Goal: Obtain resource: Obtain resource

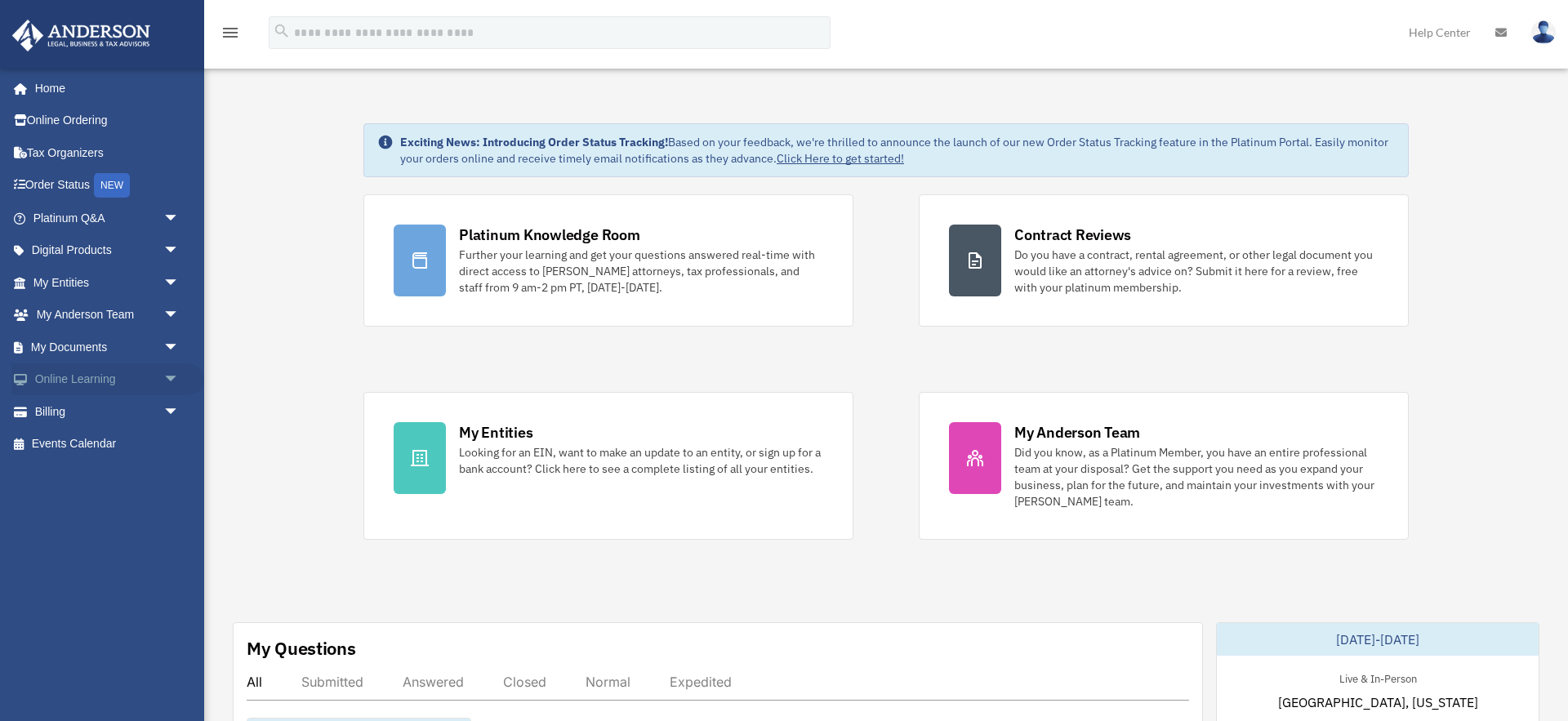
click at [171, 380] on span "arrow_drop_down" at bounding box center [180, 380] width 33 height 34
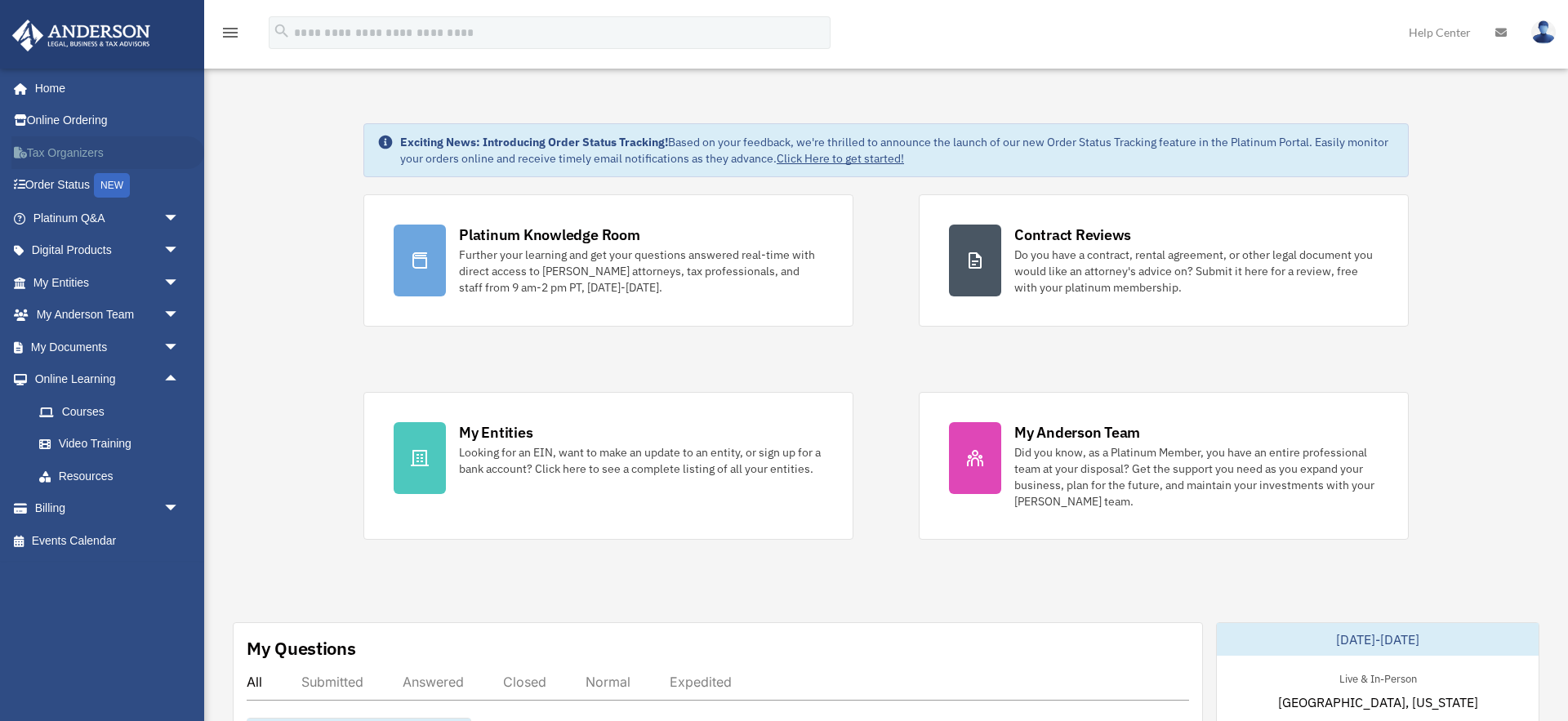
click at [67, 152] on link "Tax Organizers" at bounding box center [108, 152] width 192 height 33
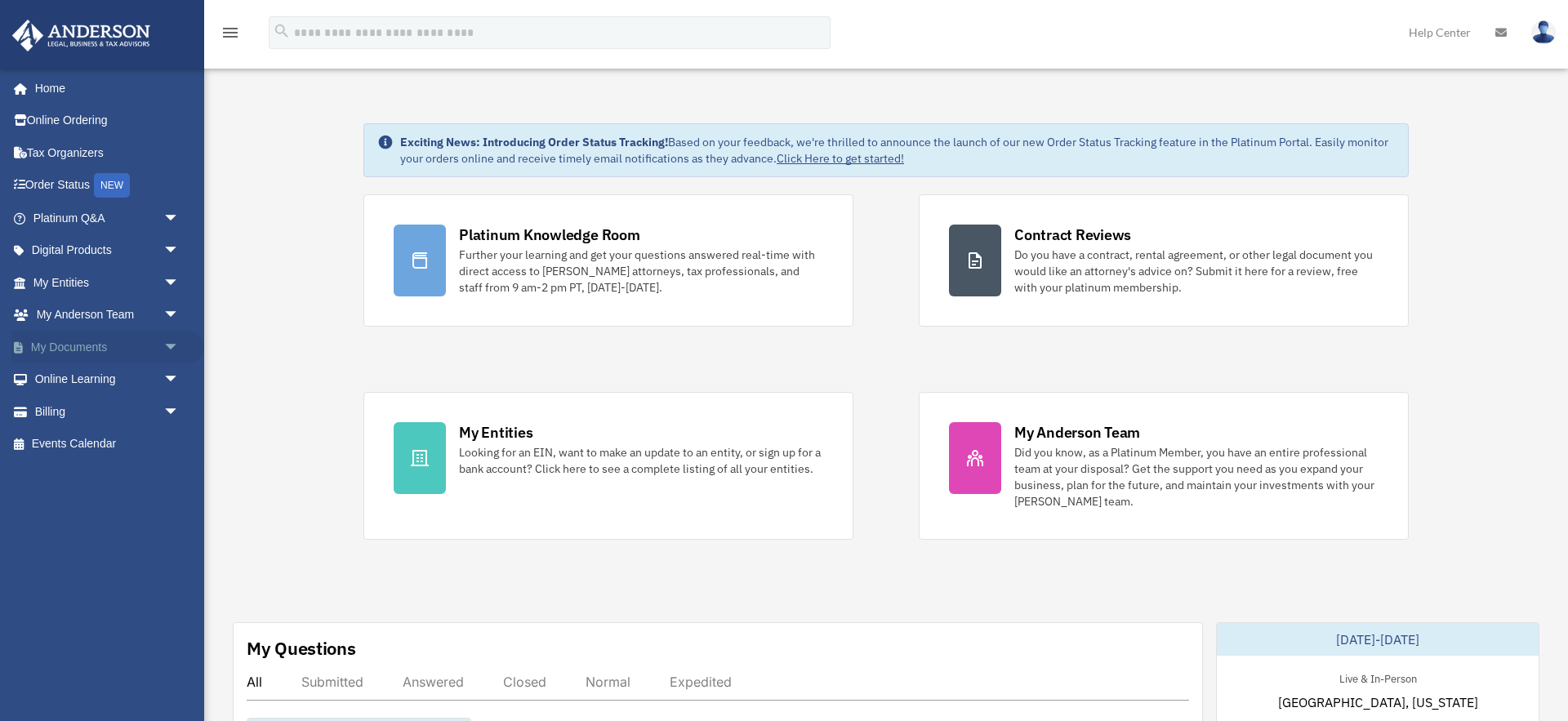
click at [168, 347] on span "arrow_drop_down" at bounding box center [180, 347] width 33 height 34
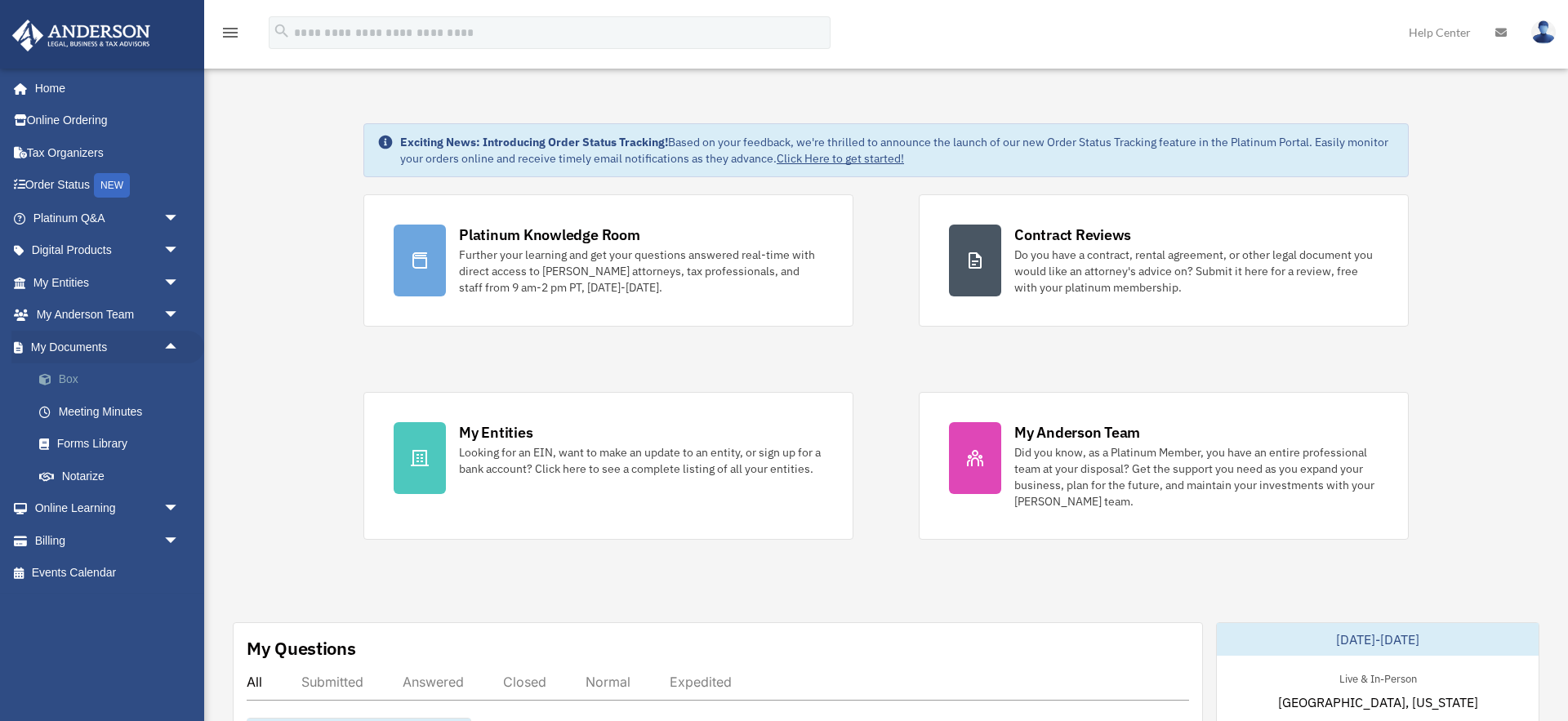
click at [92, 378] on link "Box" at bounding box center [113, 380] width 181 height 33
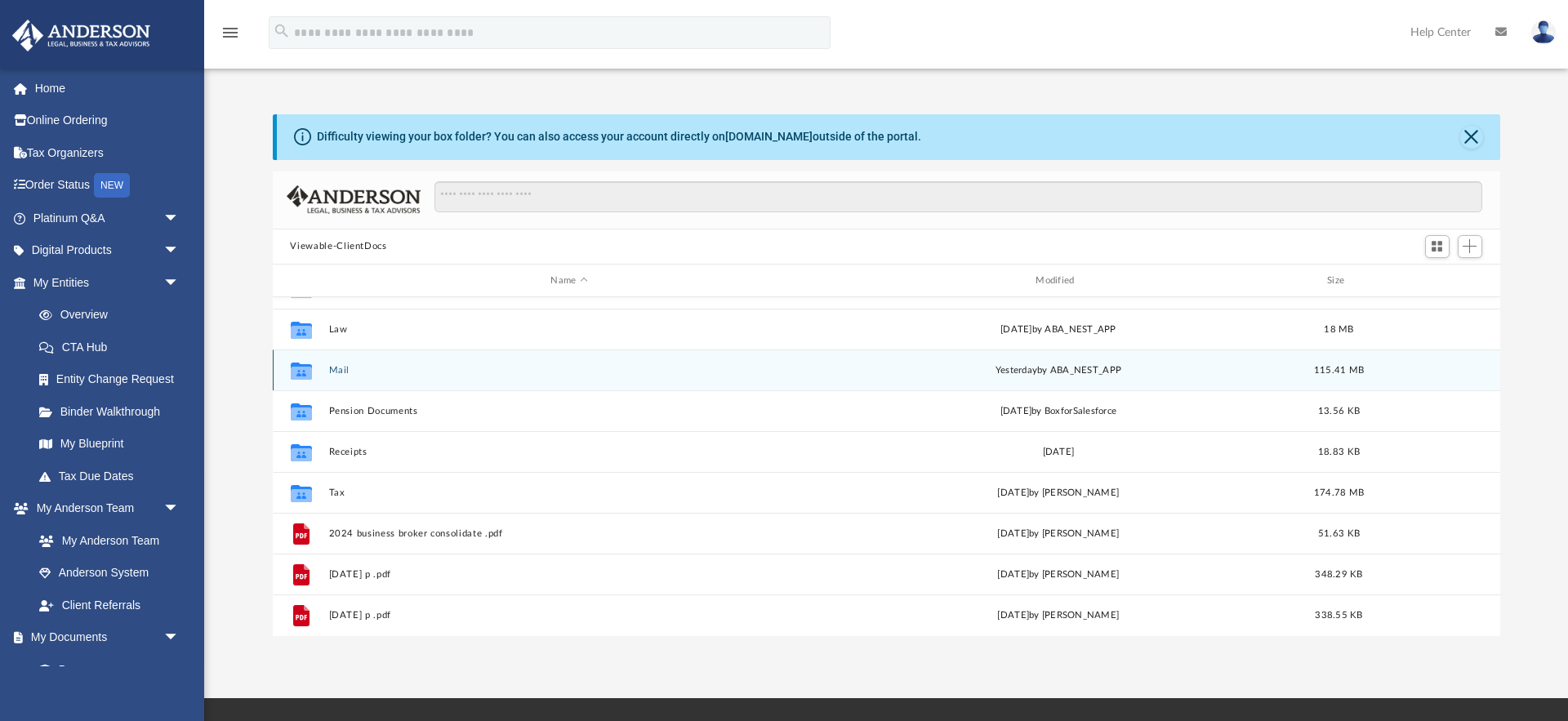
scroll to position [128, 0]
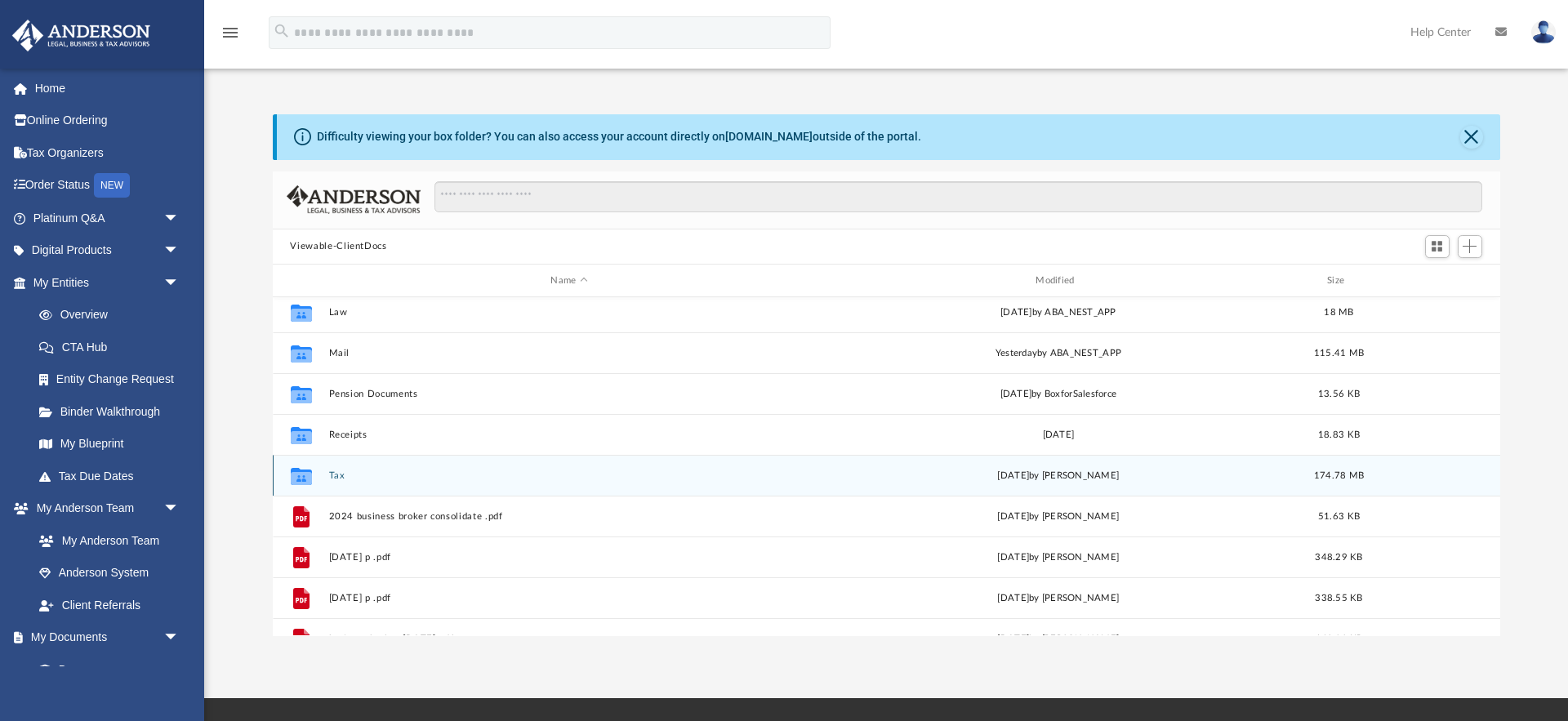
click at [336, 477] on button "Tax" at bounding box center [569, 476] width 482 height 11
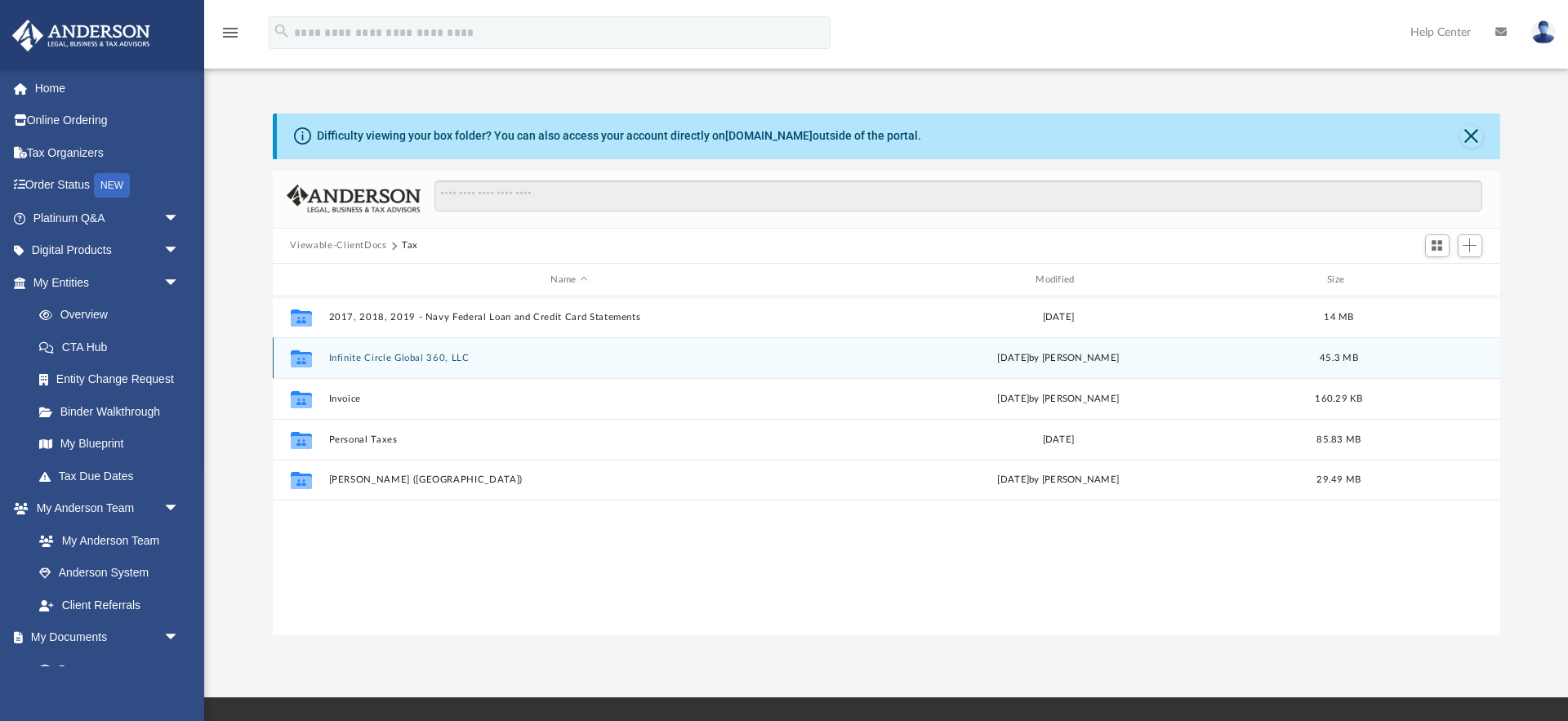
scroll to position [2, 0]
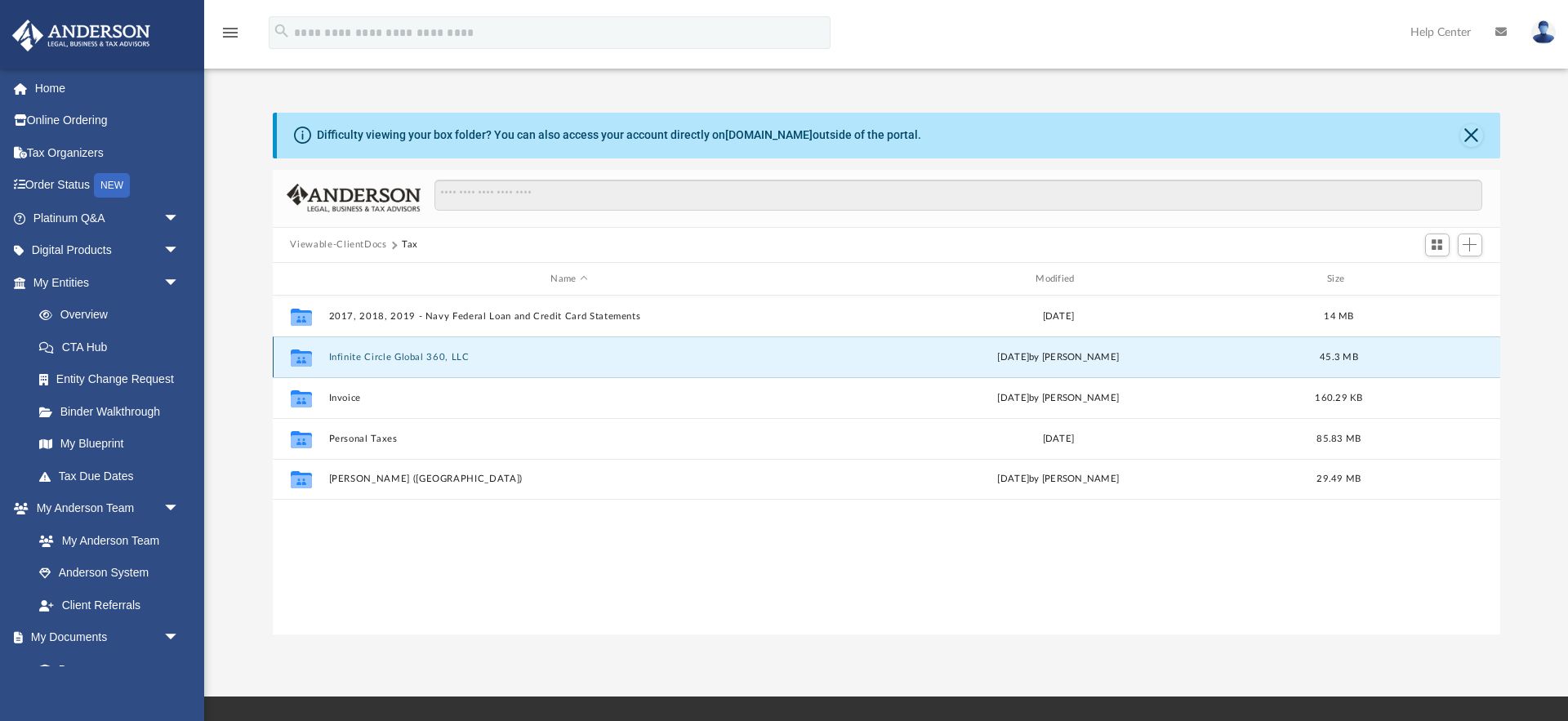
click at [365, 355] on button "Infinite Circle Global 360, LLC" at bounding box center [569, 357] width 482 height 11
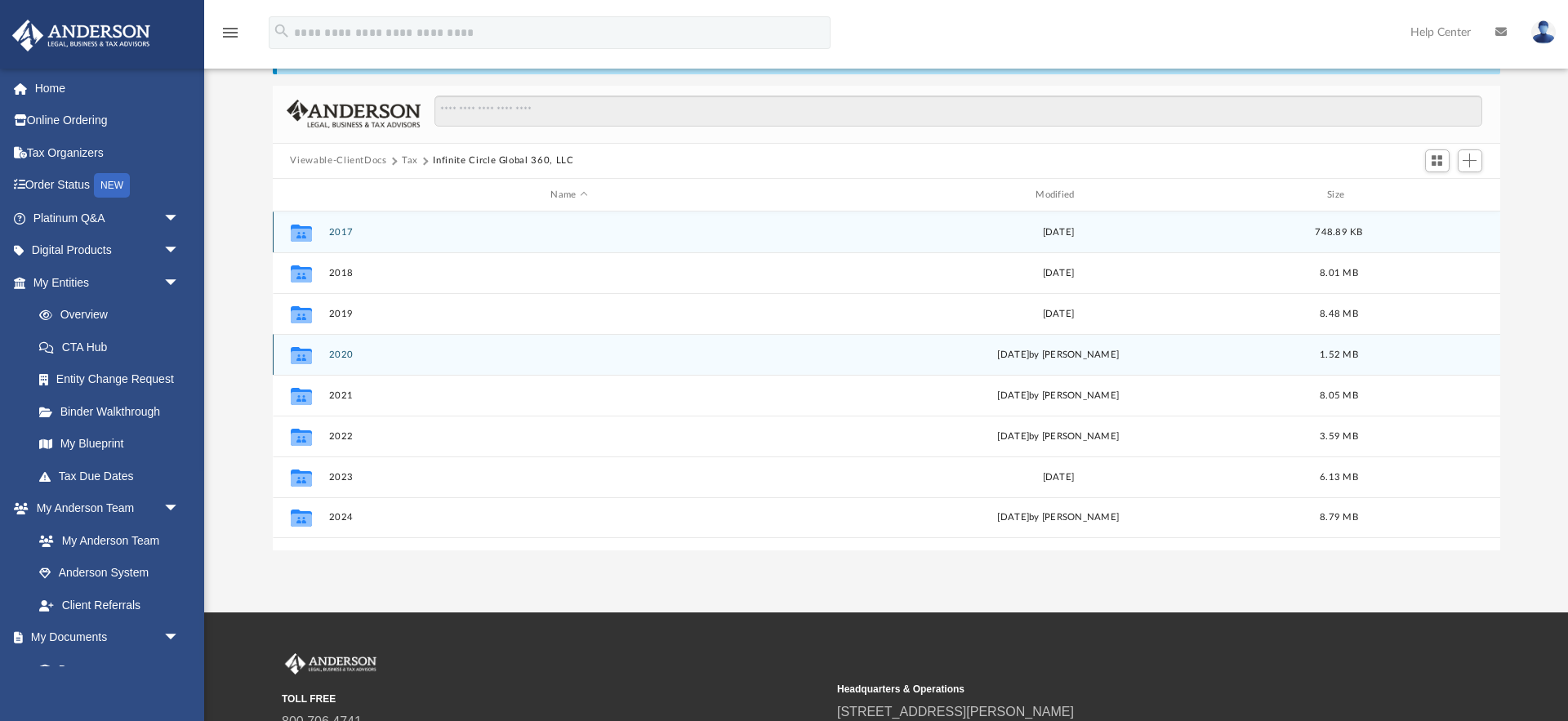
scroll to position [90, 0]
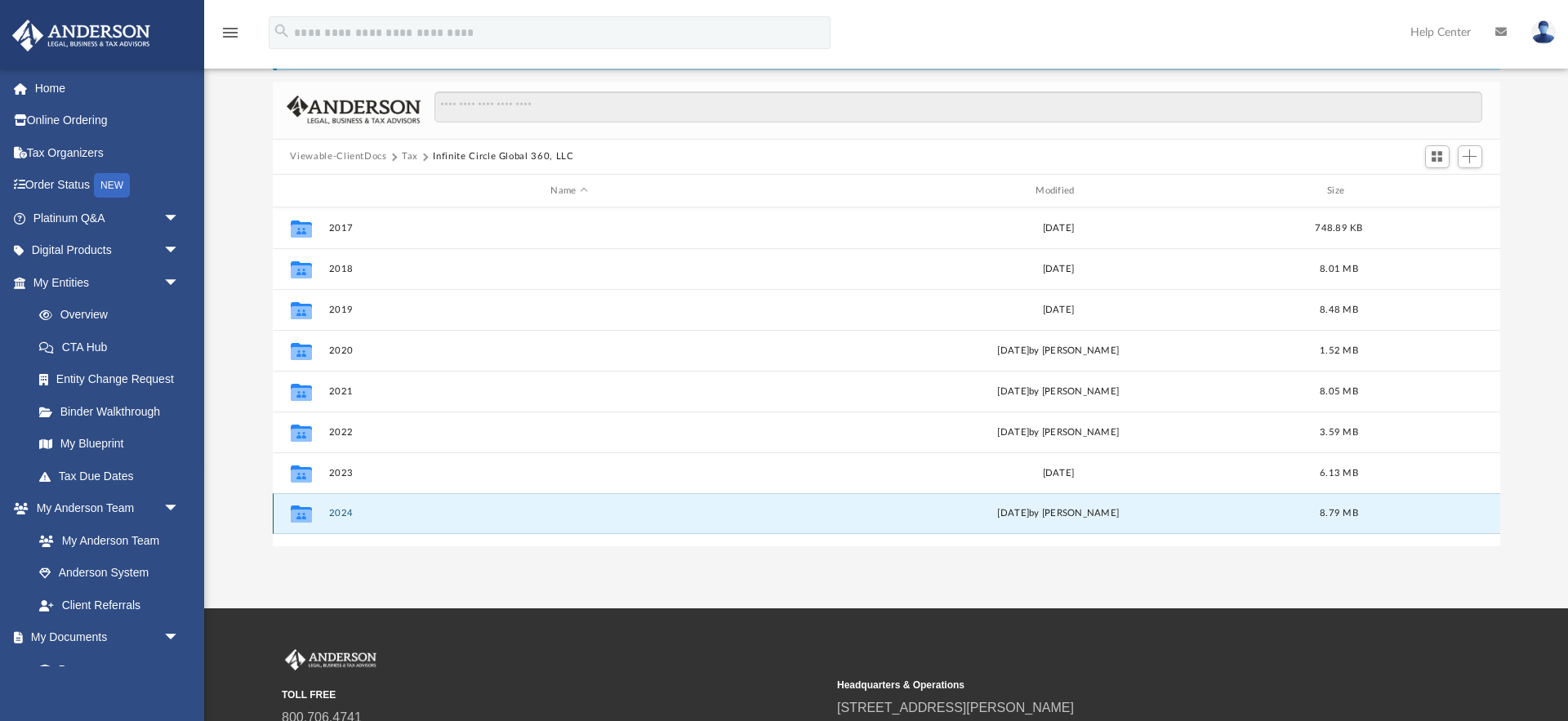
click at [339, 513] on button "2024" at bounding box center [569, 514] width 482 height 11
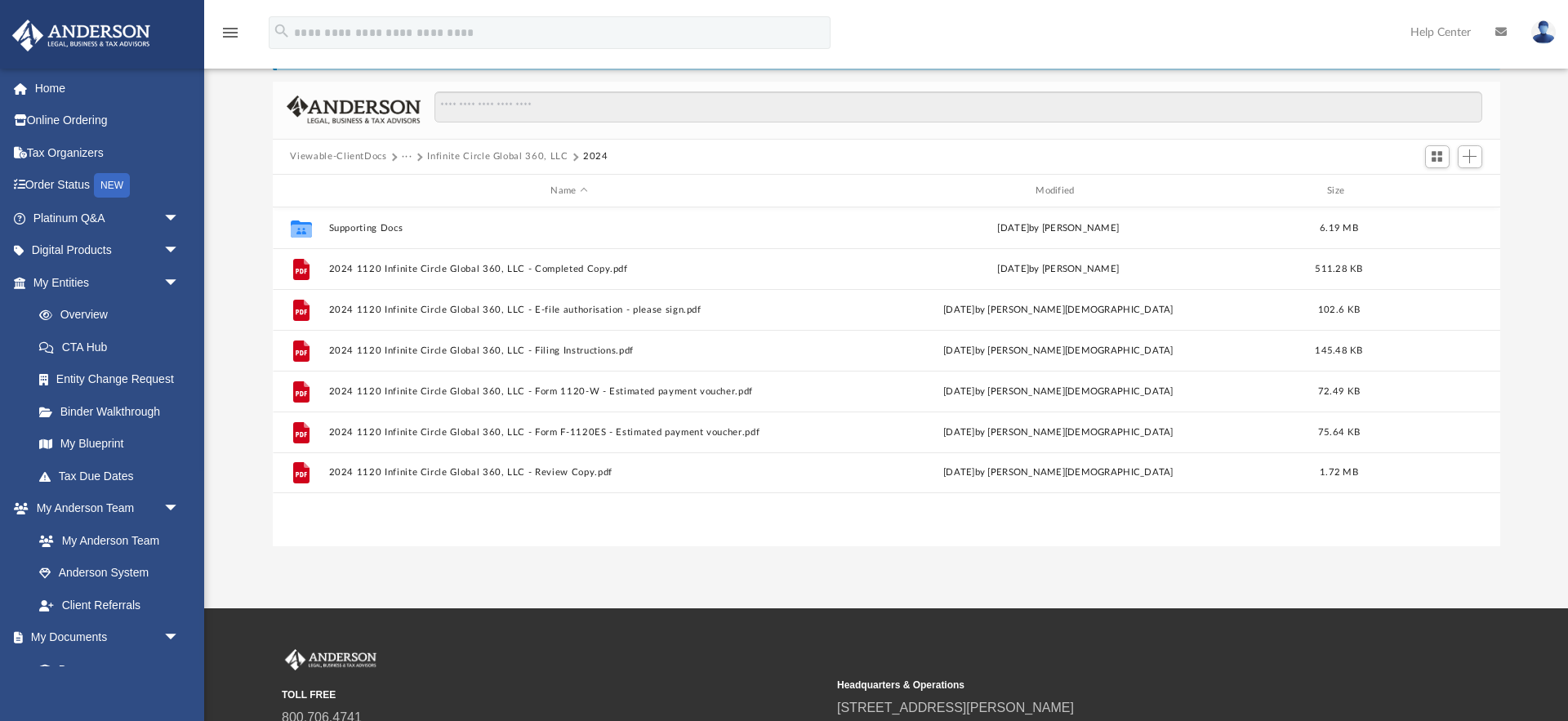
click at [332, 157] on button "Viewable-ClientDocs" at bounding box center [338, 157] width 96 height 15
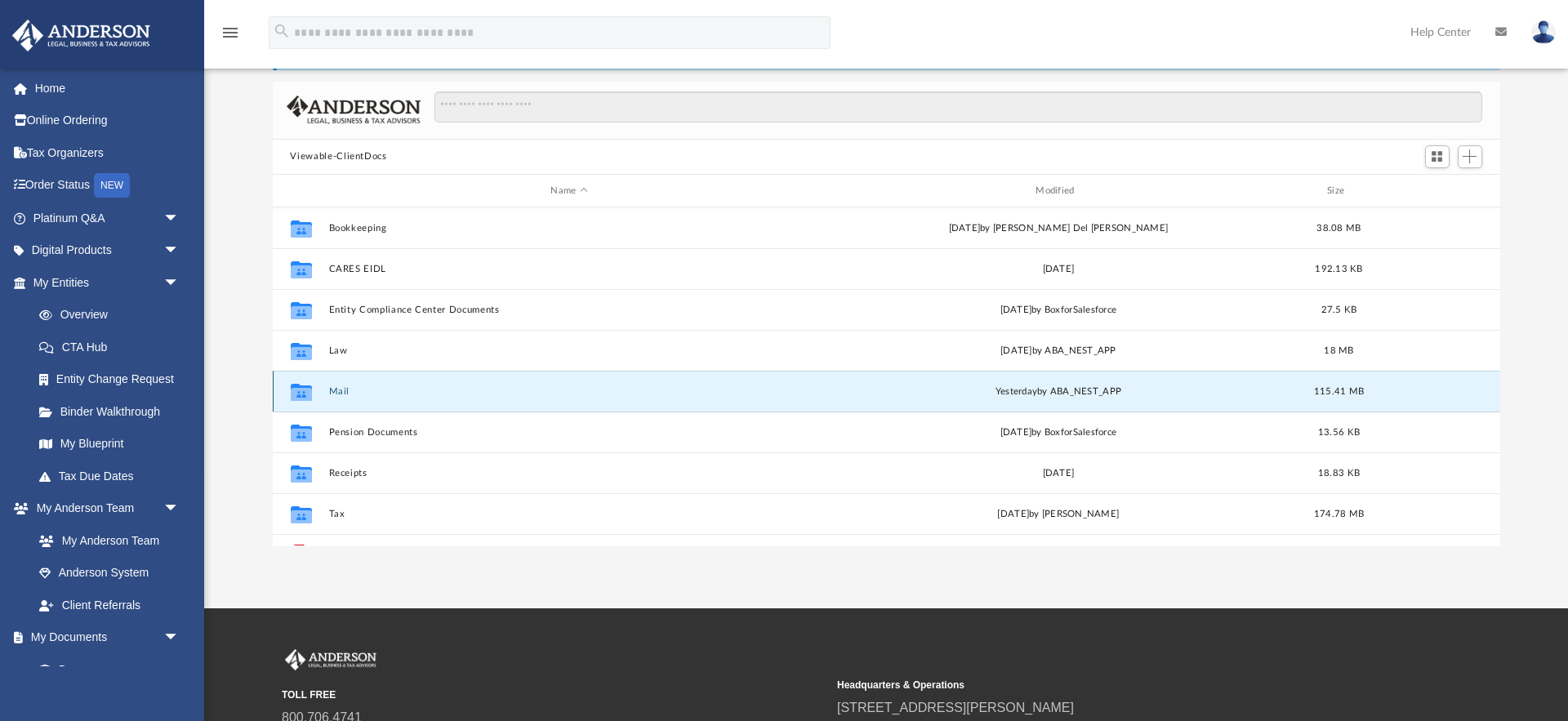
click at [334, 392] on button "Mail" at bounding box center [569, 392] width 482 height 11
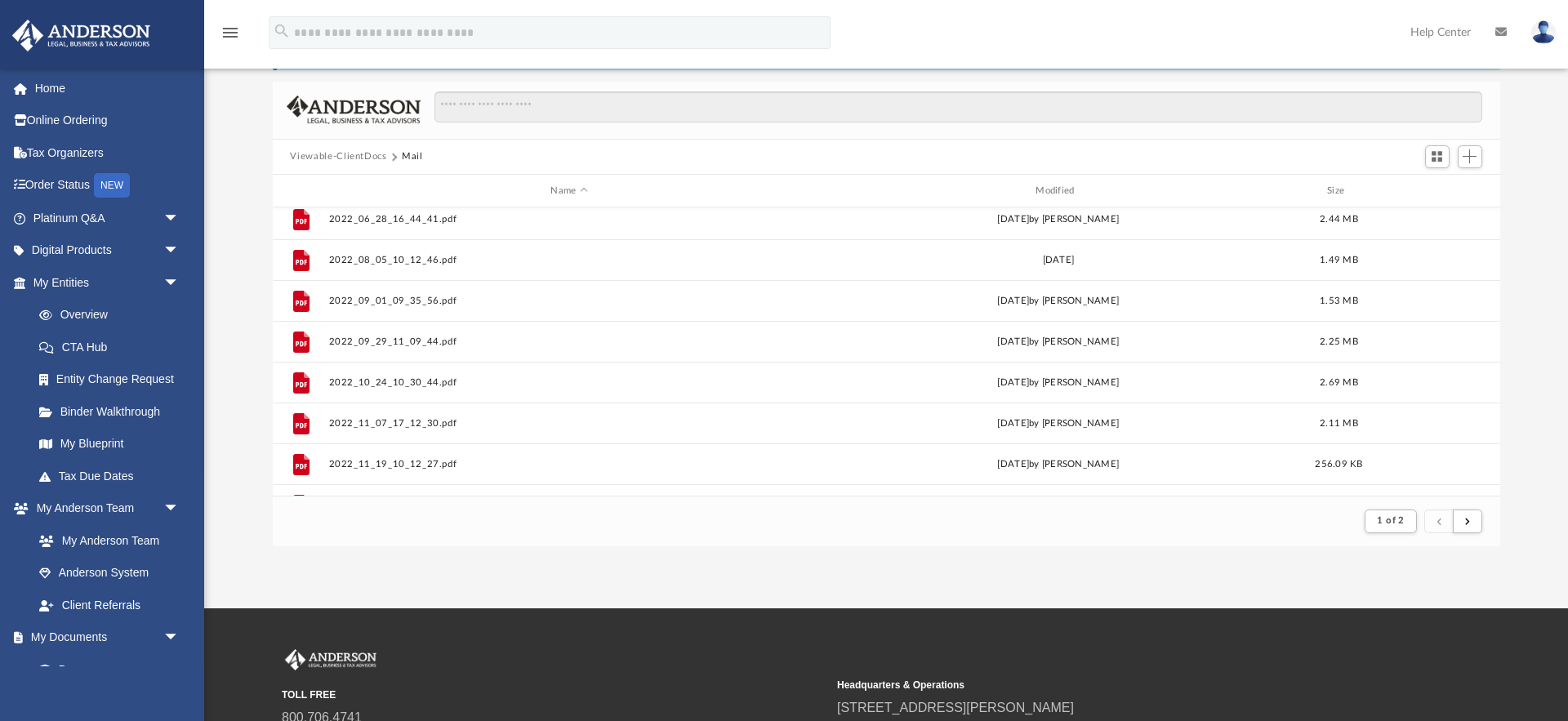
scroll to position [1753, 0]
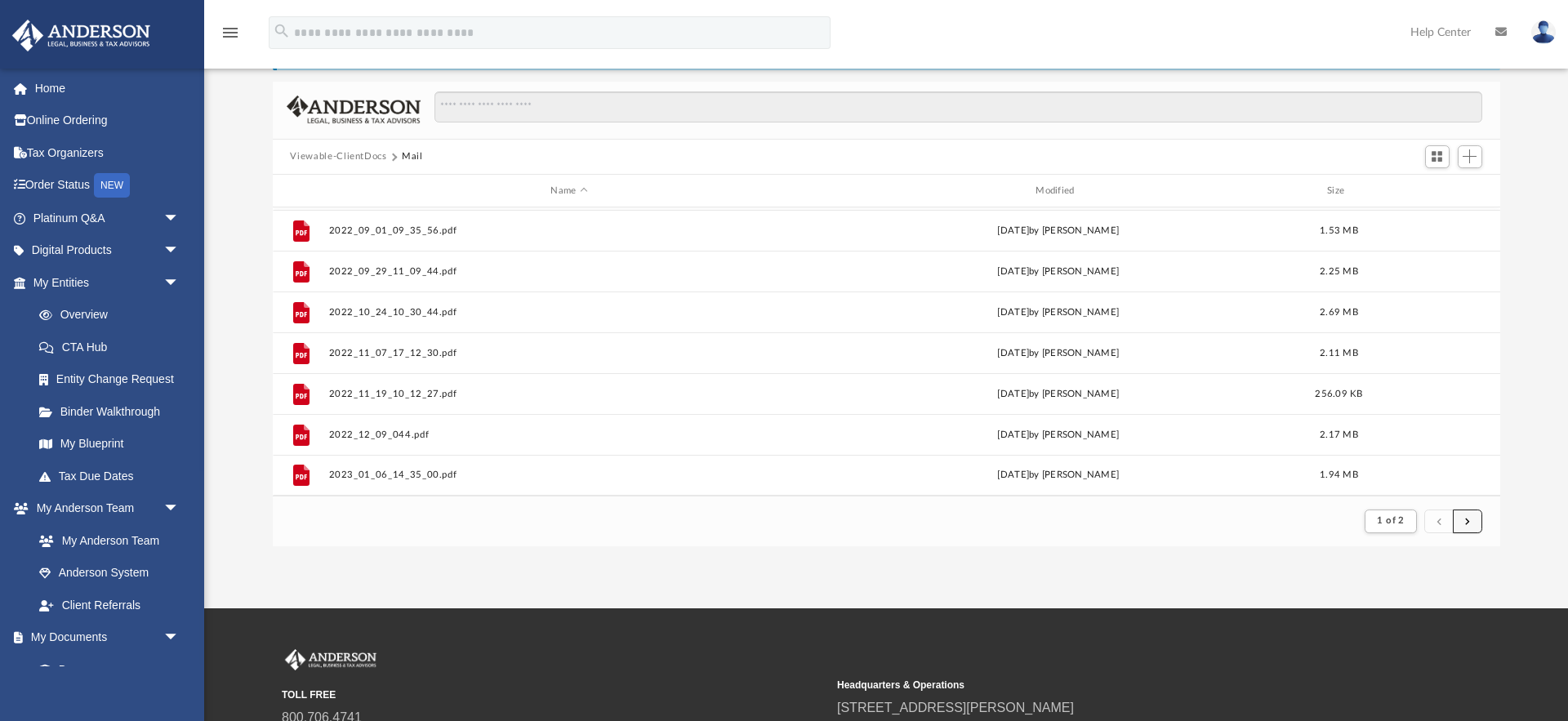
click at [1468, 522] on span "submit" at bounding box center [1466, 521] width 5 height 9
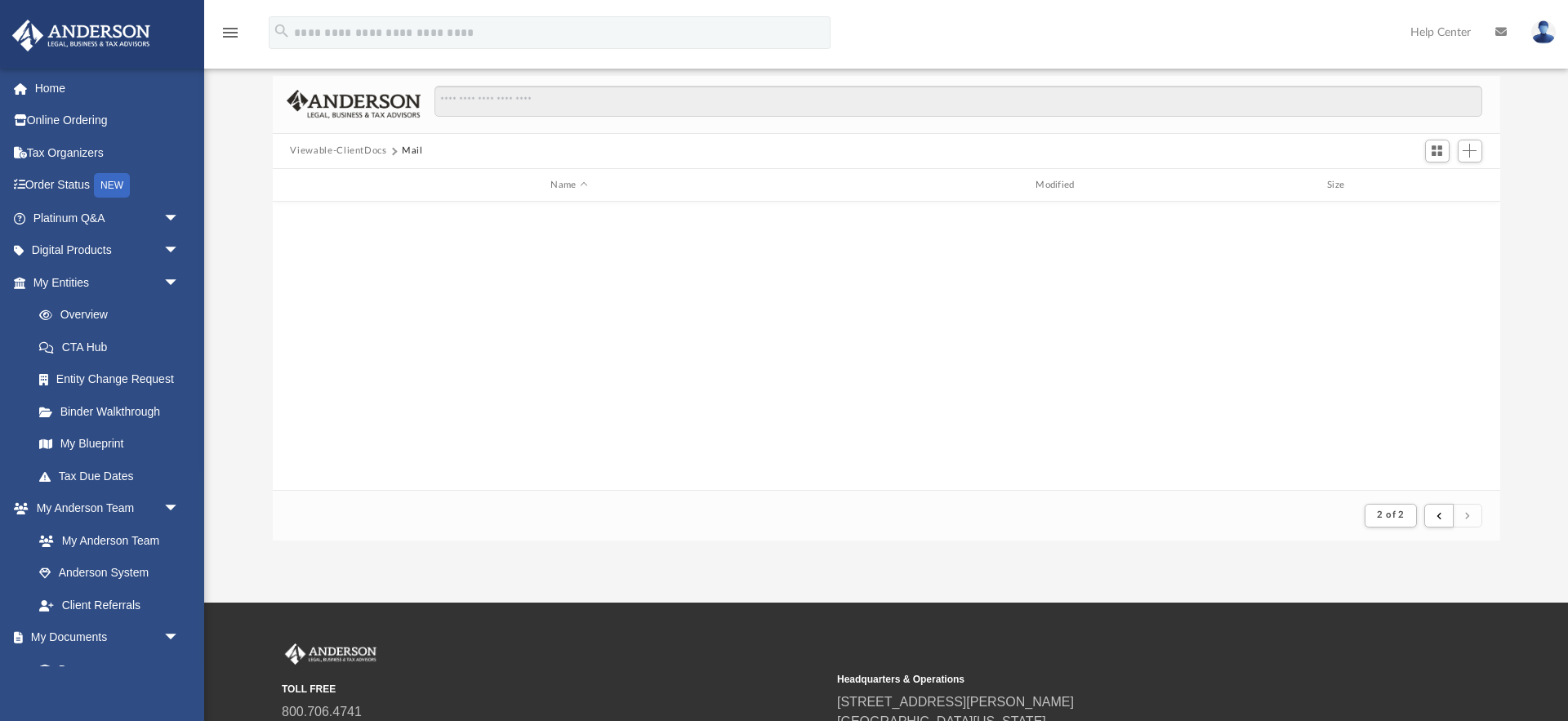
scroll to position [0, 0]
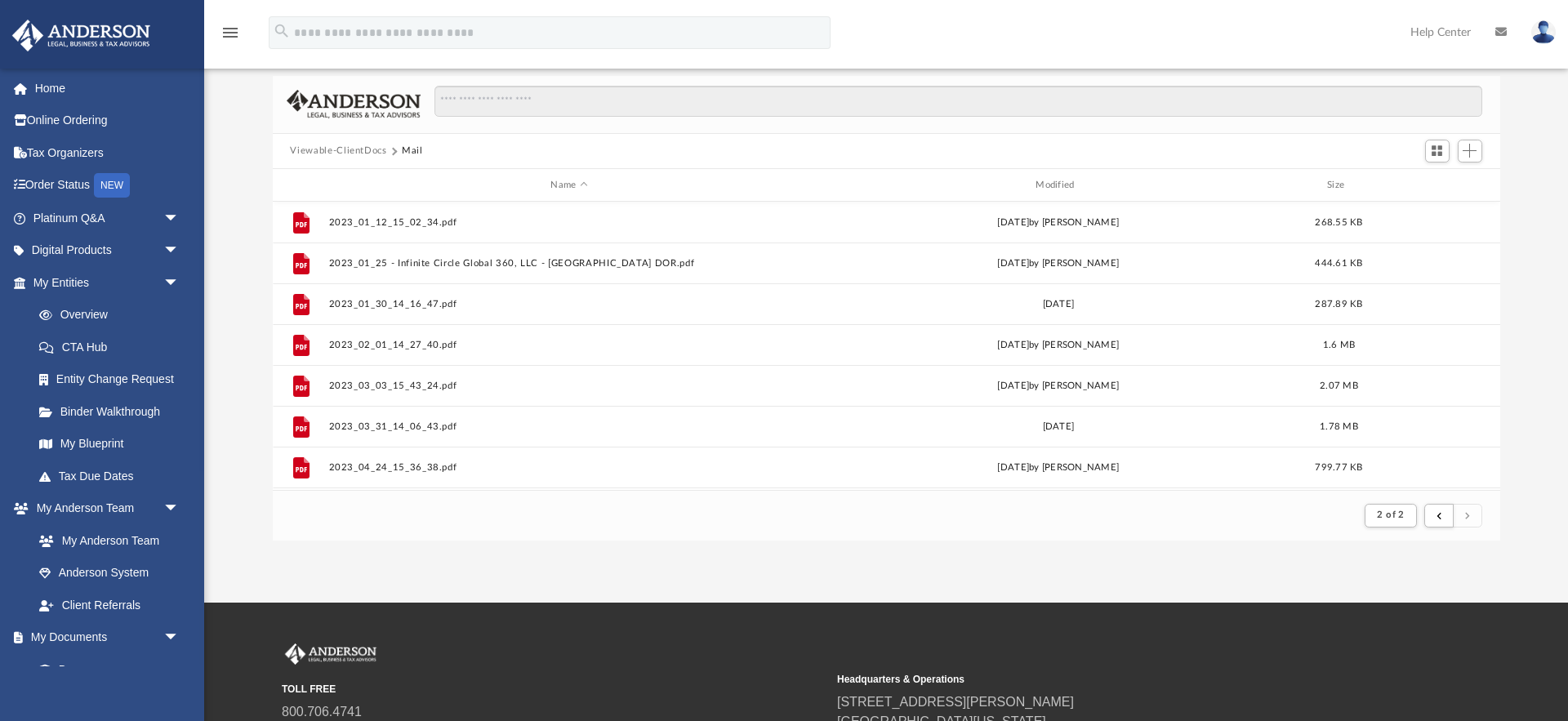
click at [347, 151] on button "Viewable-ClientDocs" at bounding box center [338, 151] width 96 height 15
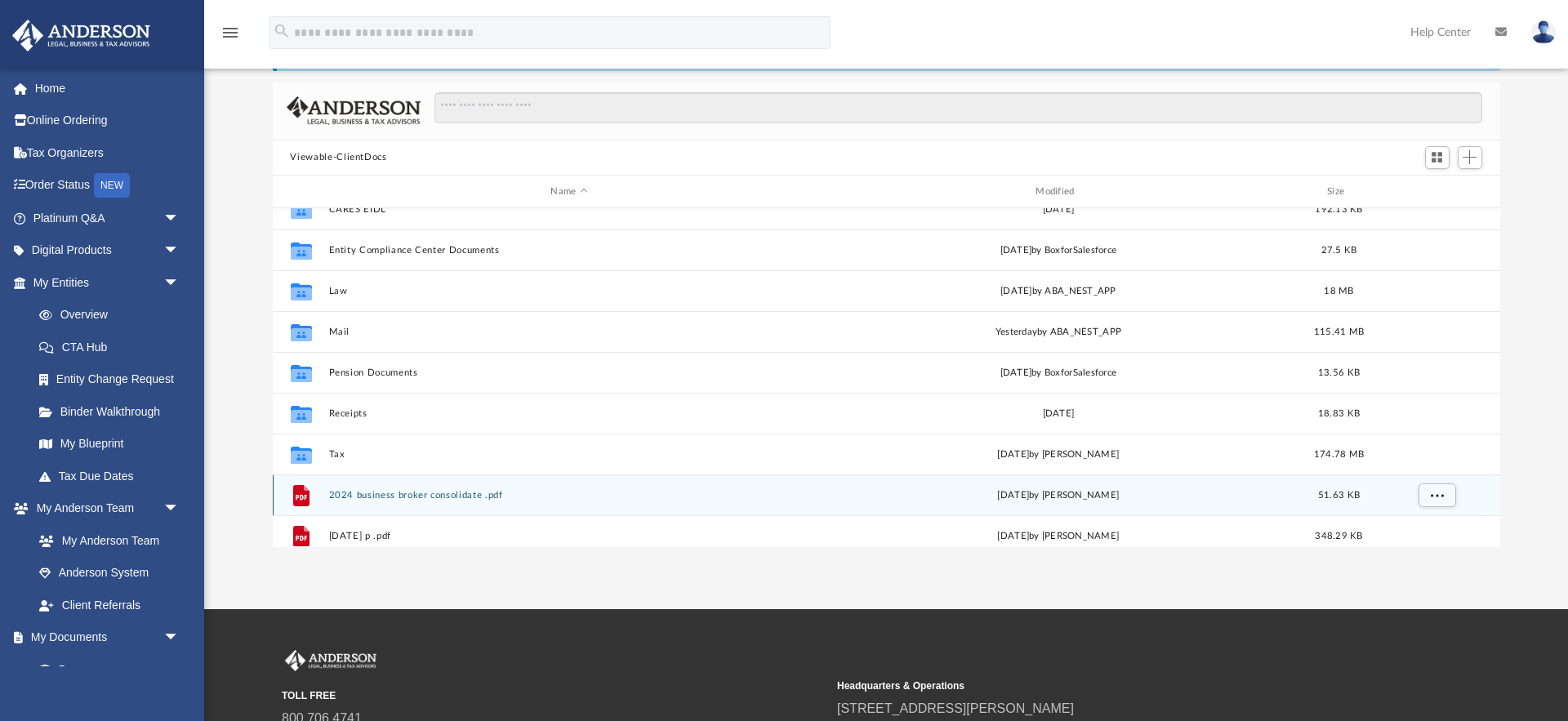
scroll to position [63, 0]
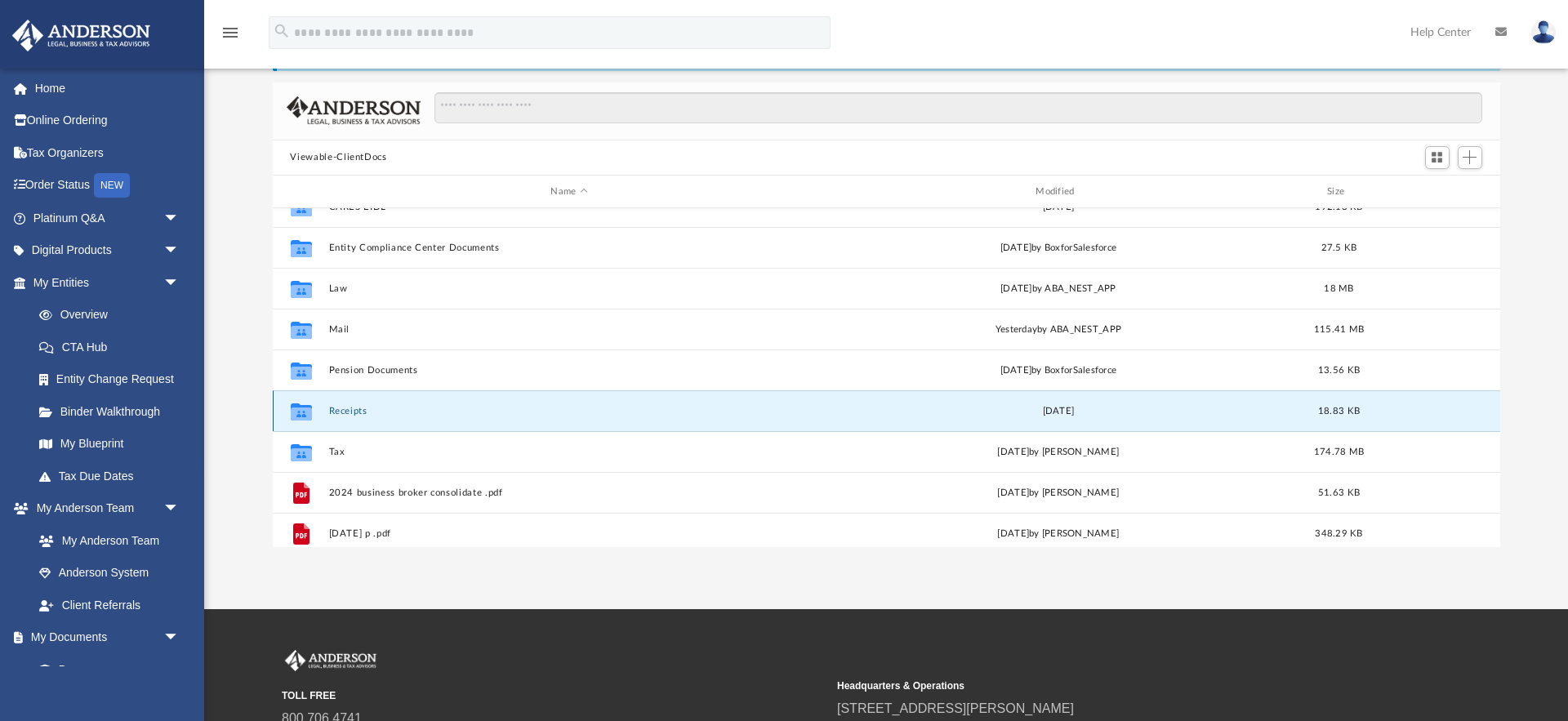
click at [348, 414] on button "Receipts" at bounding box center [569, 411] width 482 height 11
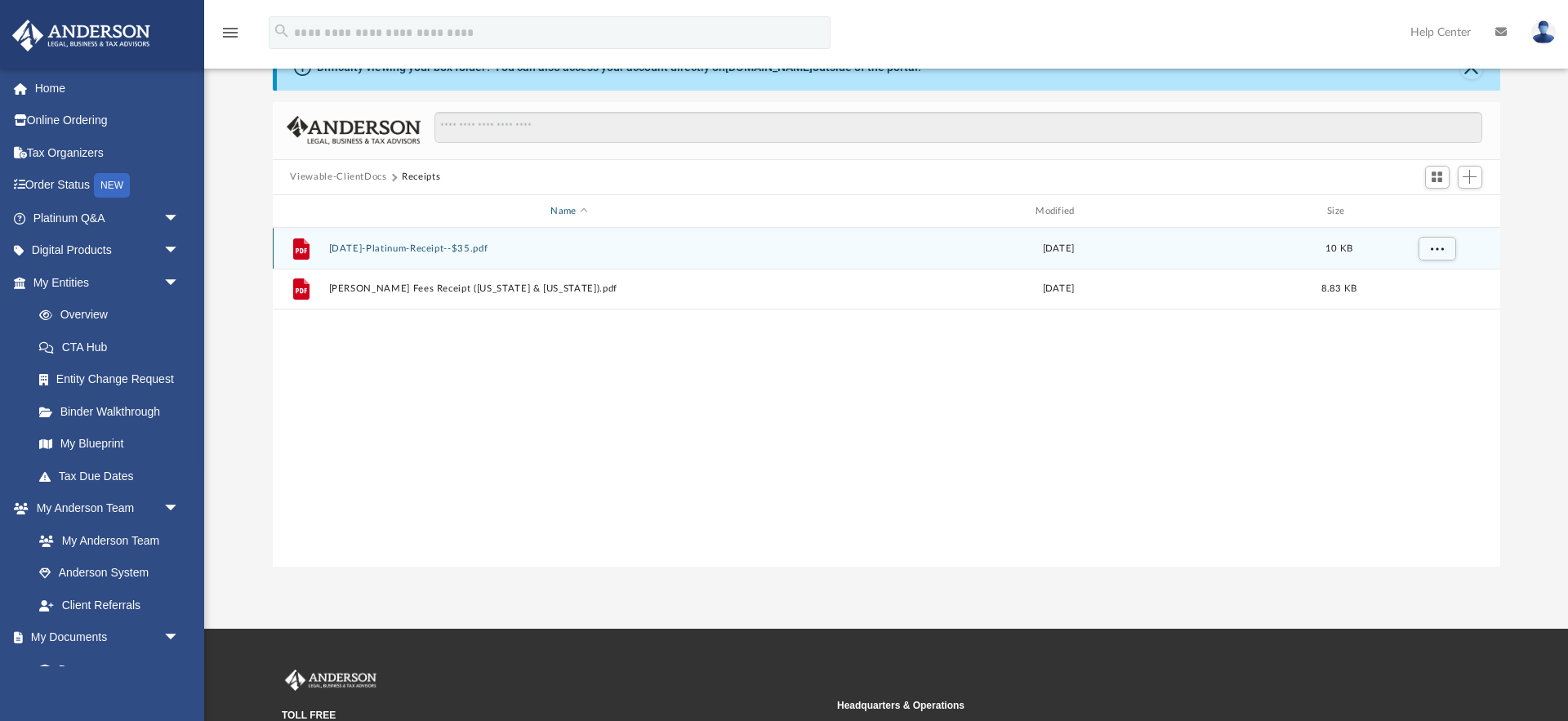
scroll to position [0, 0]
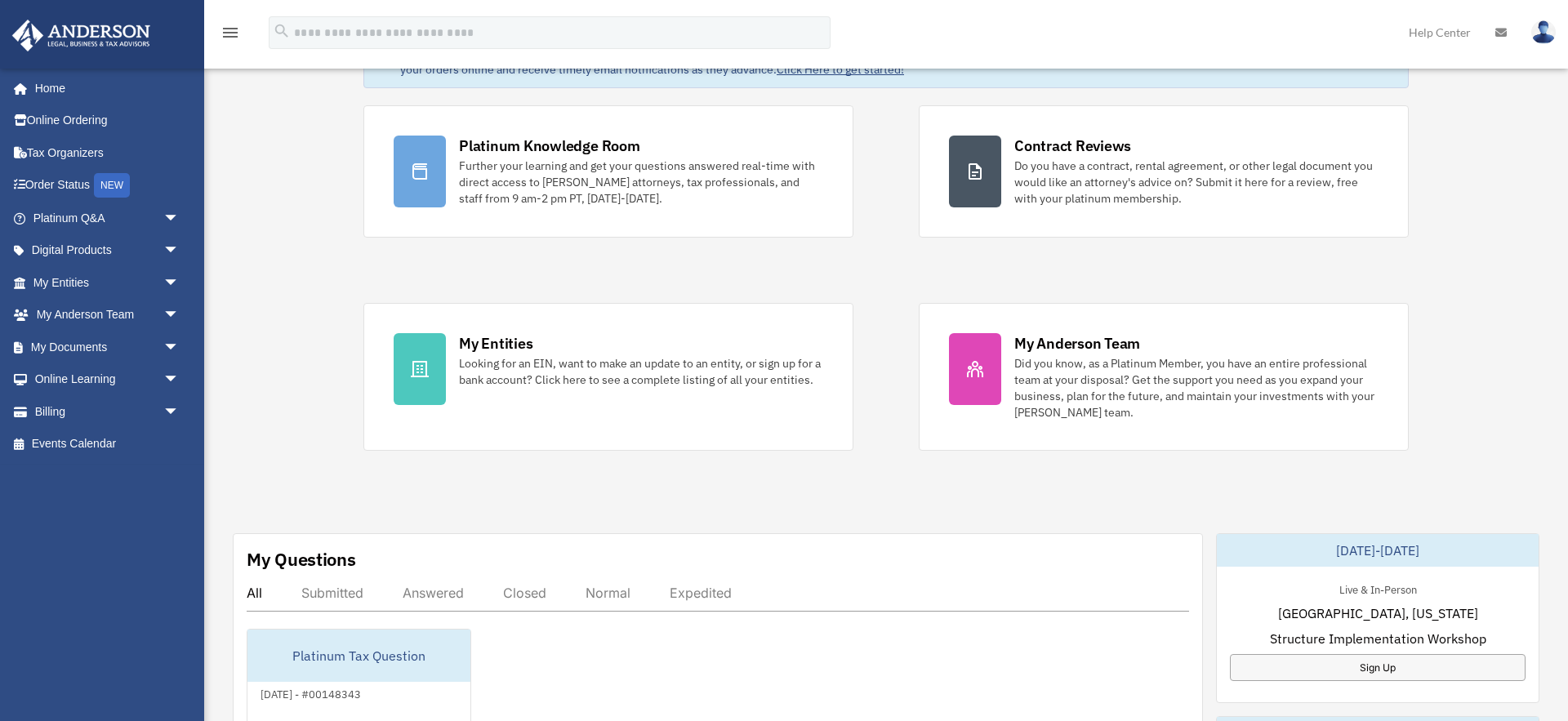
scroll to position [166, 0]
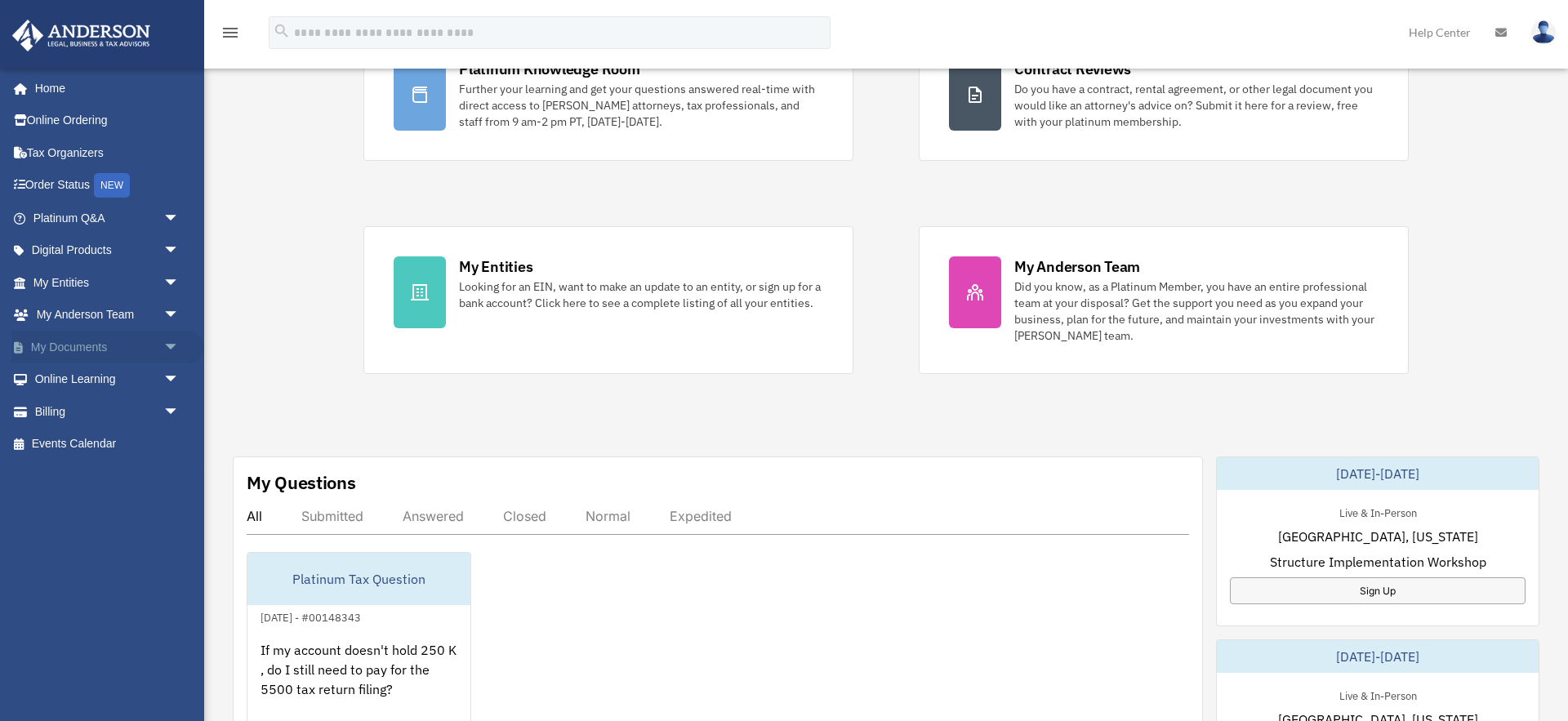
click at [173, 345] on span "arrow_drop_down" at bounding box center [180, 347] width 33 height 34
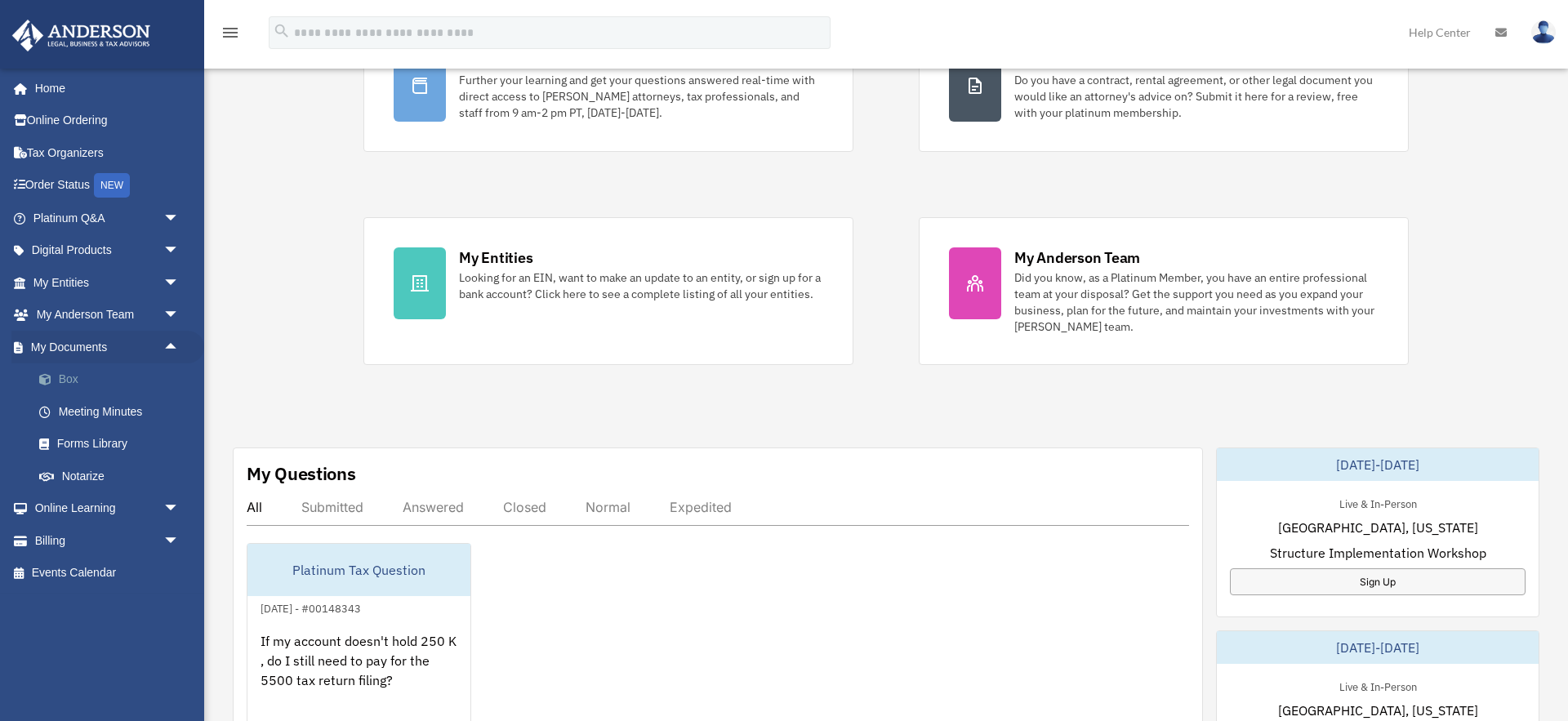
click at [83, 379] on link "Box" at bounding box center [113, 380] width 181 height 33
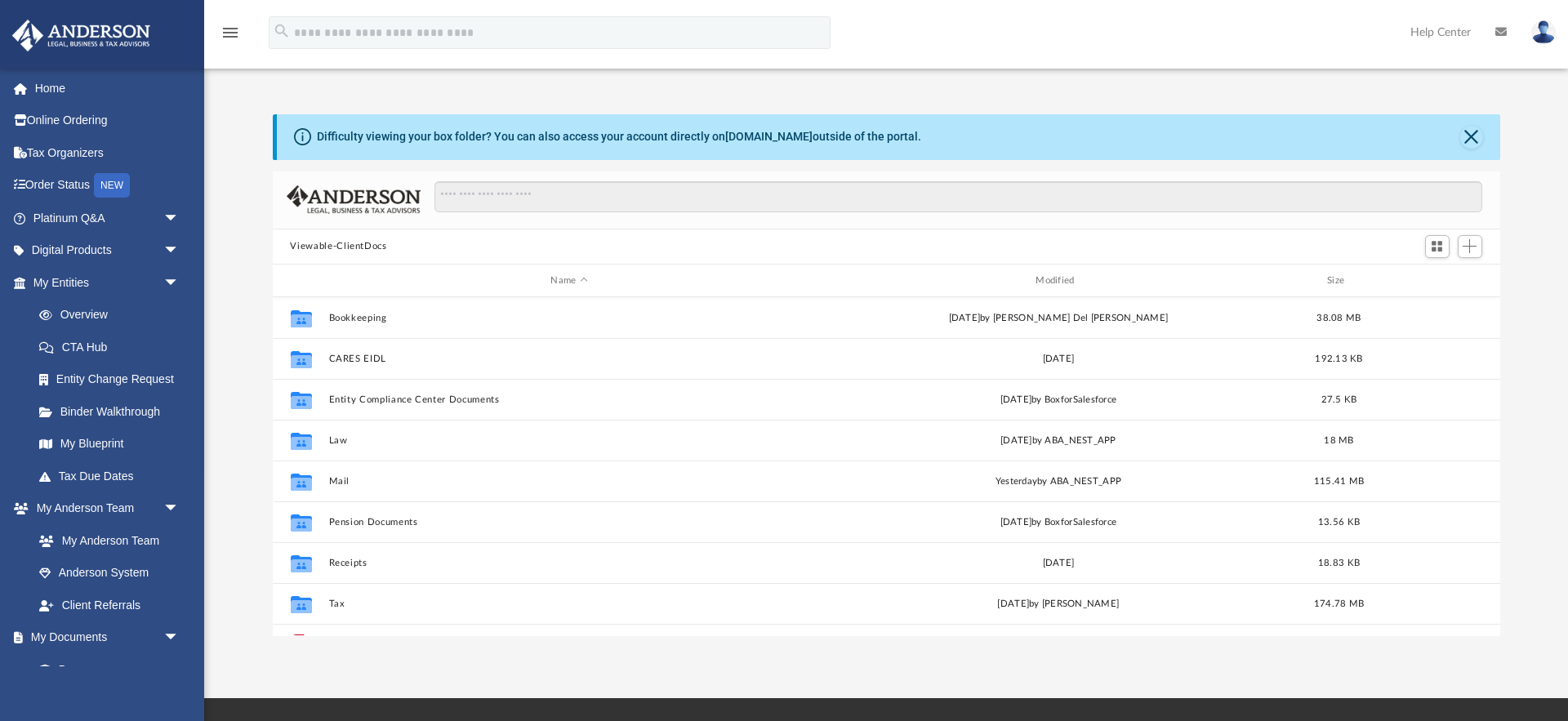
scroll to position [372, 1227]
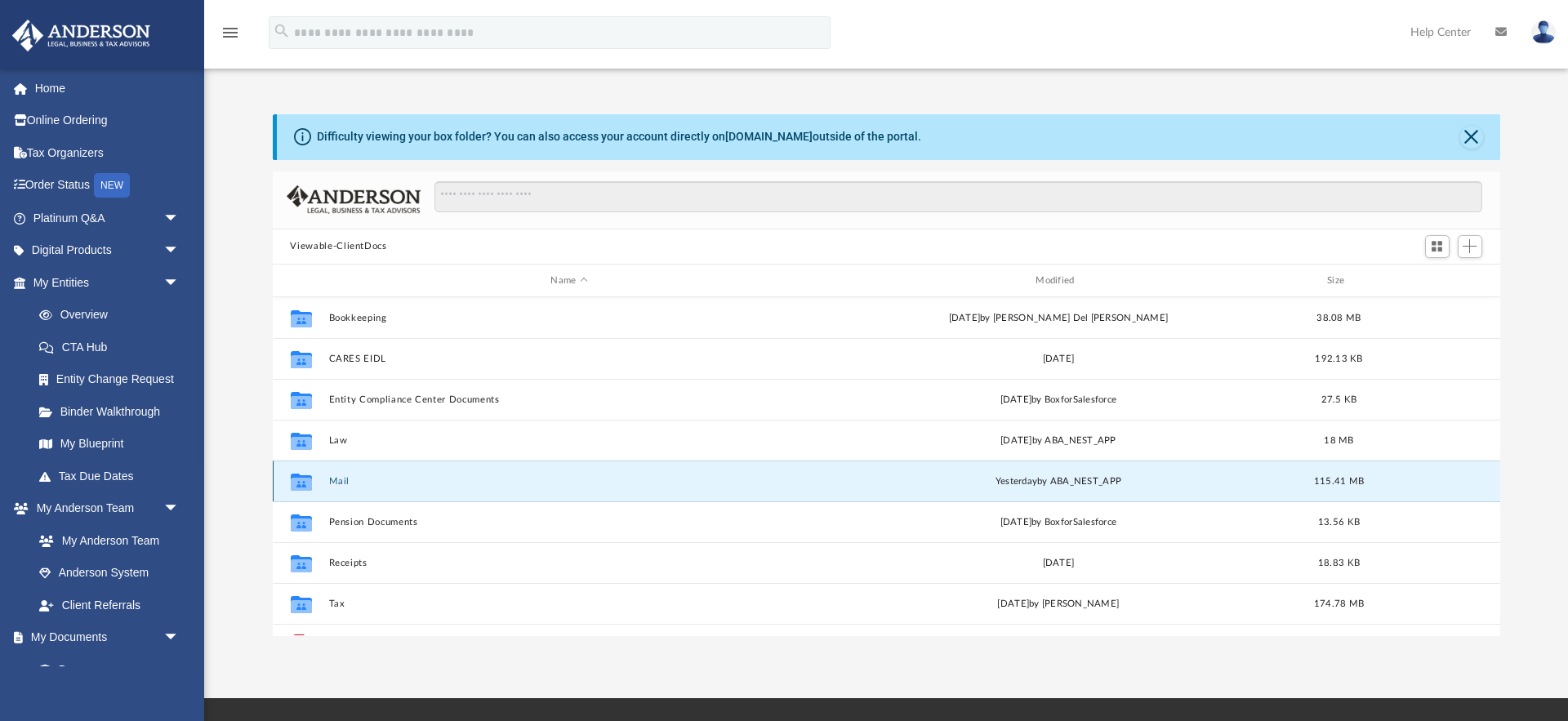
click at [341, 483] on button "Mail" at bounding box center [569, 482] width 482 height 11
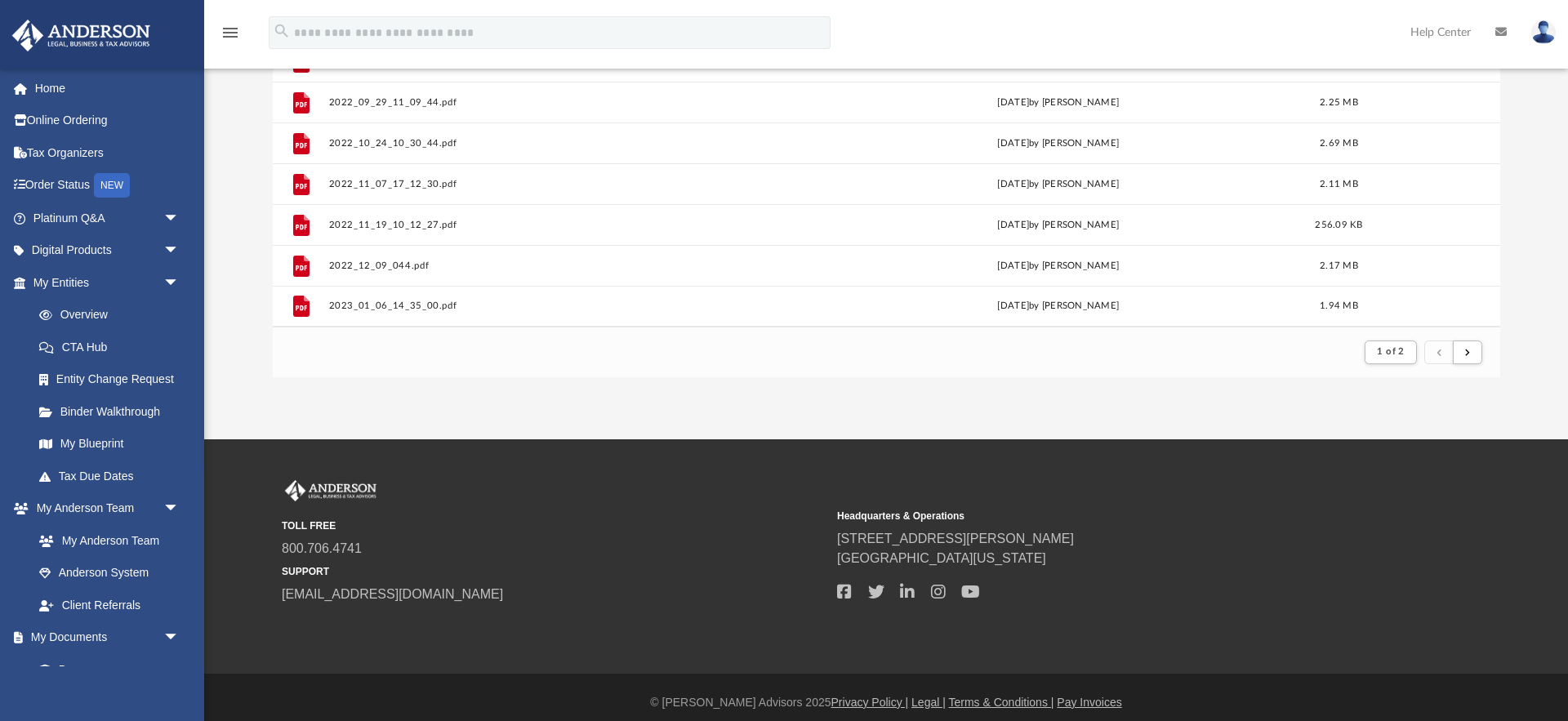
scroll to position [269, 0]
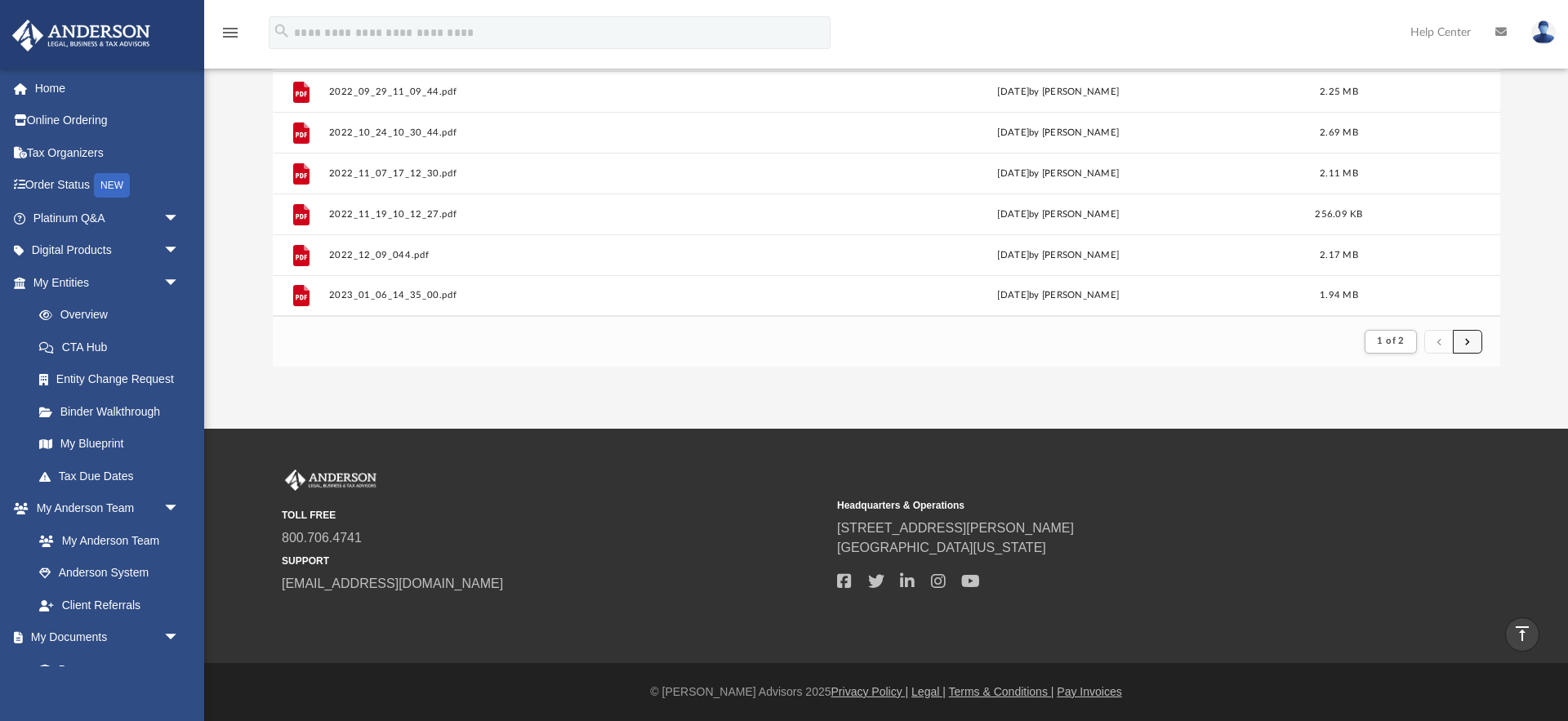
click at [1472, 344] on button "submit" at bounding box center [1467, 342] width 29 height 24
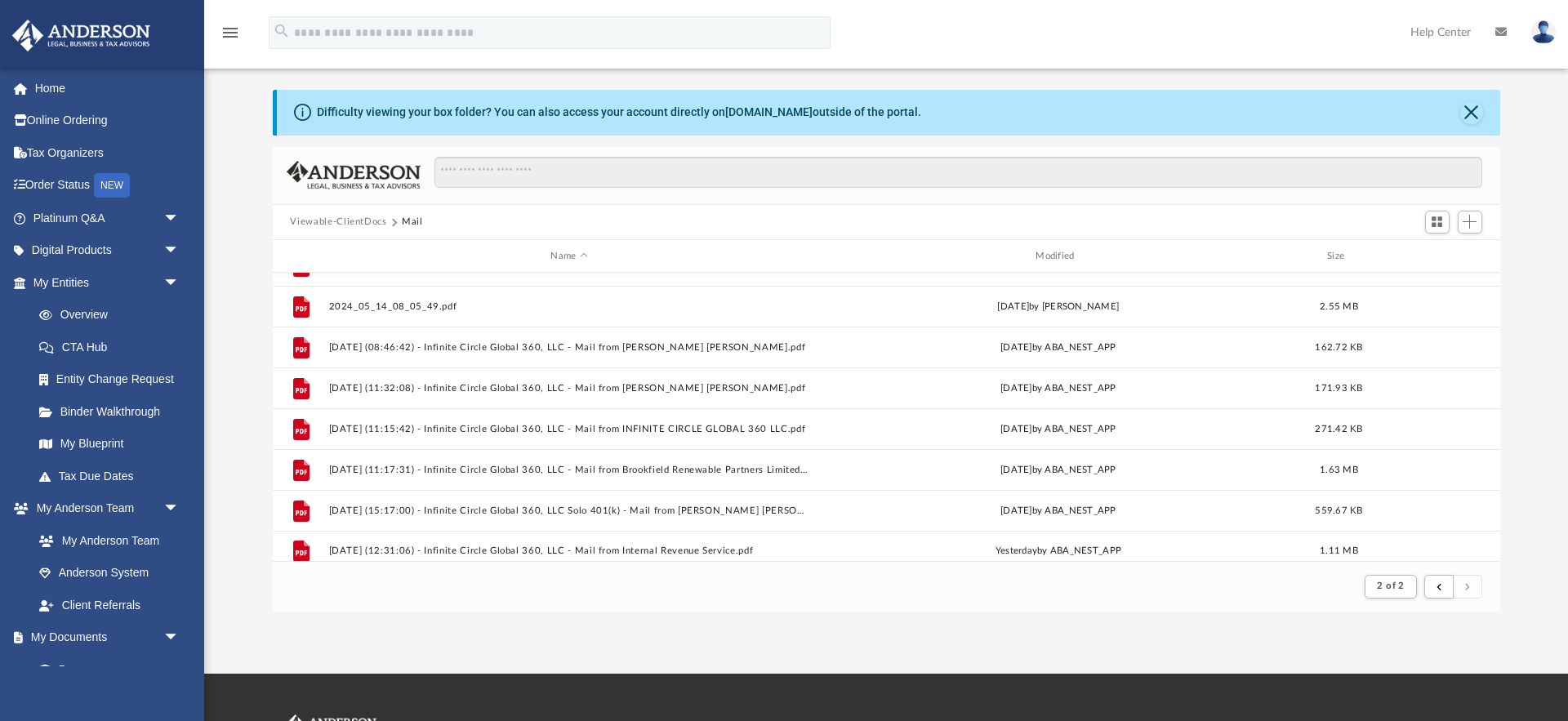
scroll to position [1100, 0]
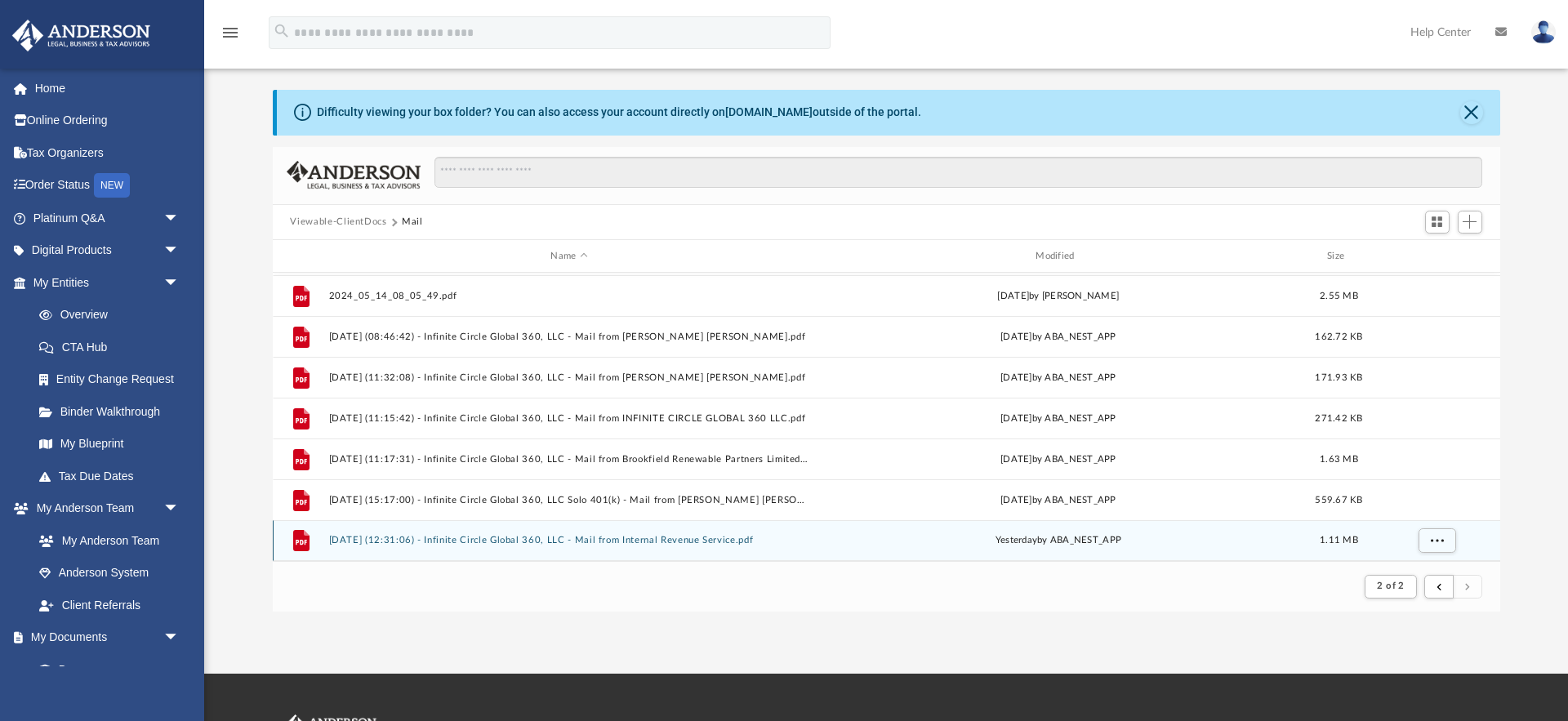
click at [592, 539] on button "[DATE] (12:31:06) - Infinite Circle Global 360, LLC - Mail from Internal Revenu…" at bounding box center [569, 541] width 482 height 11
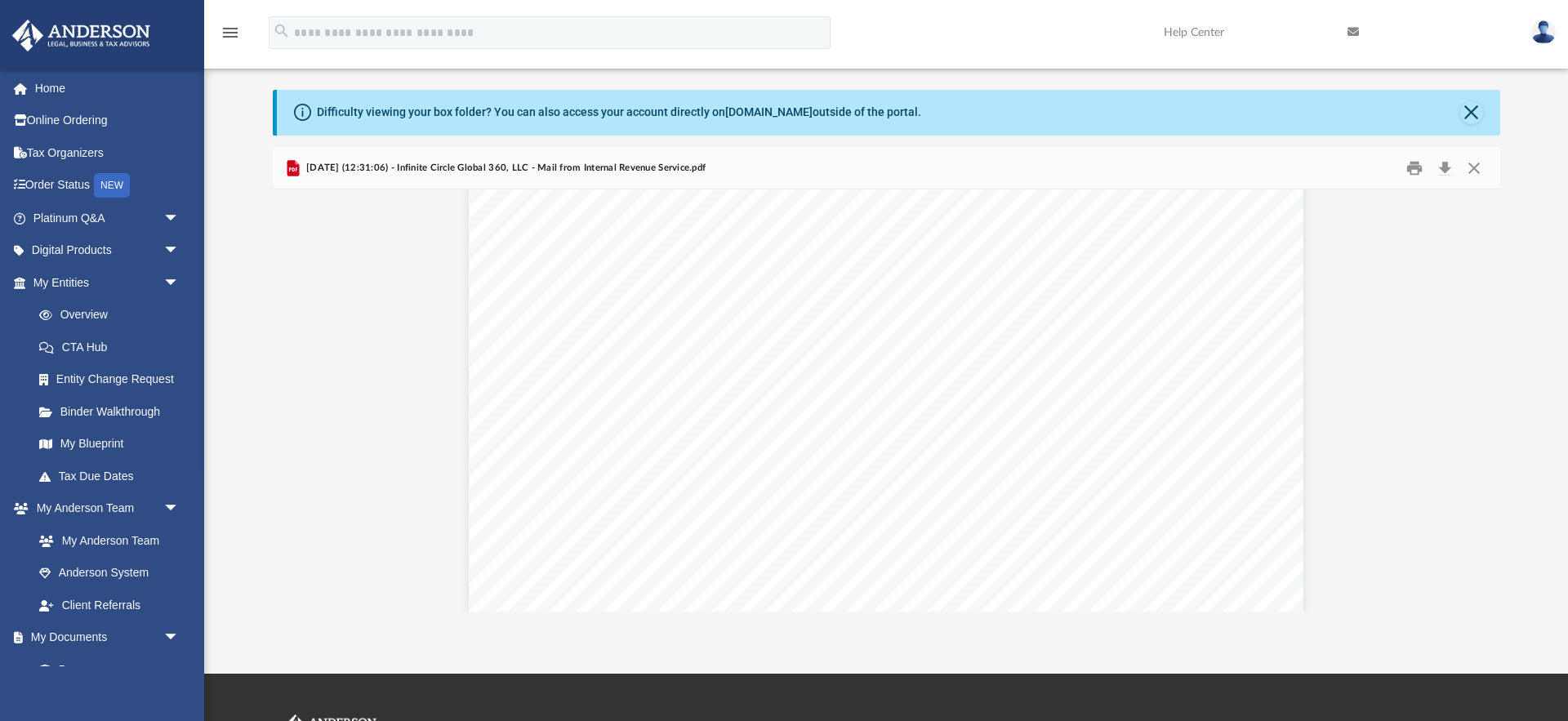
scroll to position [120, 0]
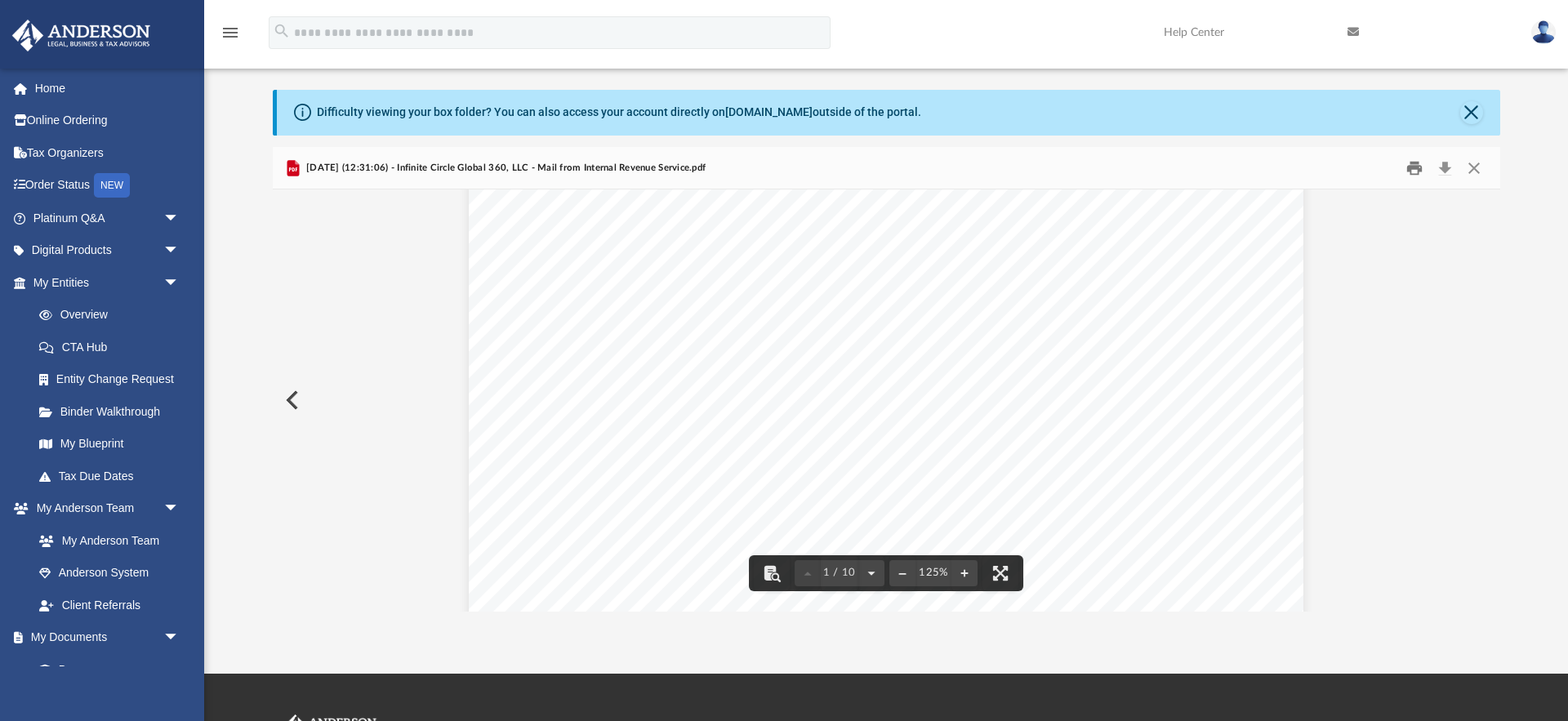
click at [1410, 172] on button "Print" at bounding box center [1414, 168] width 33 height 25
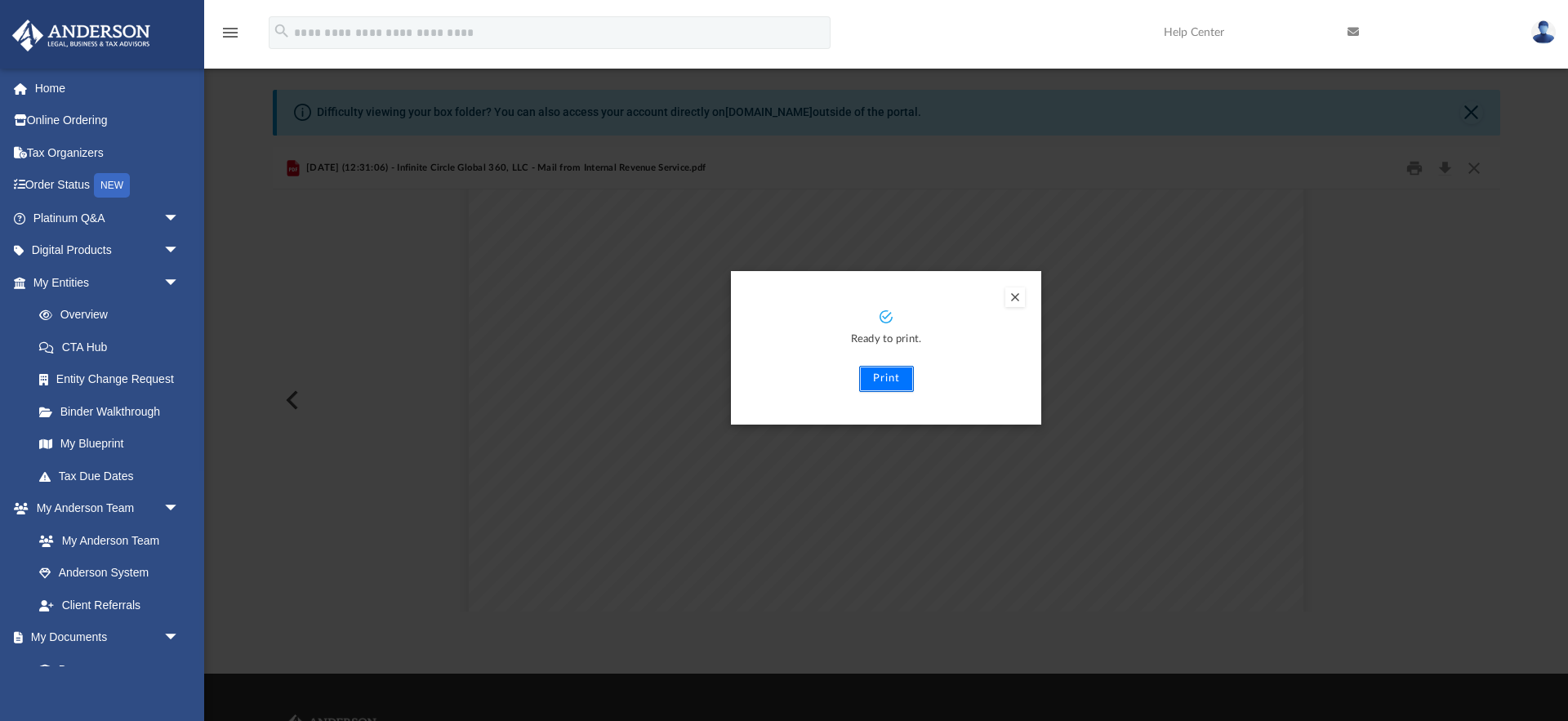
click at [884, 382] on button "Print" at bounding box center [886, 378] width 54 height 26
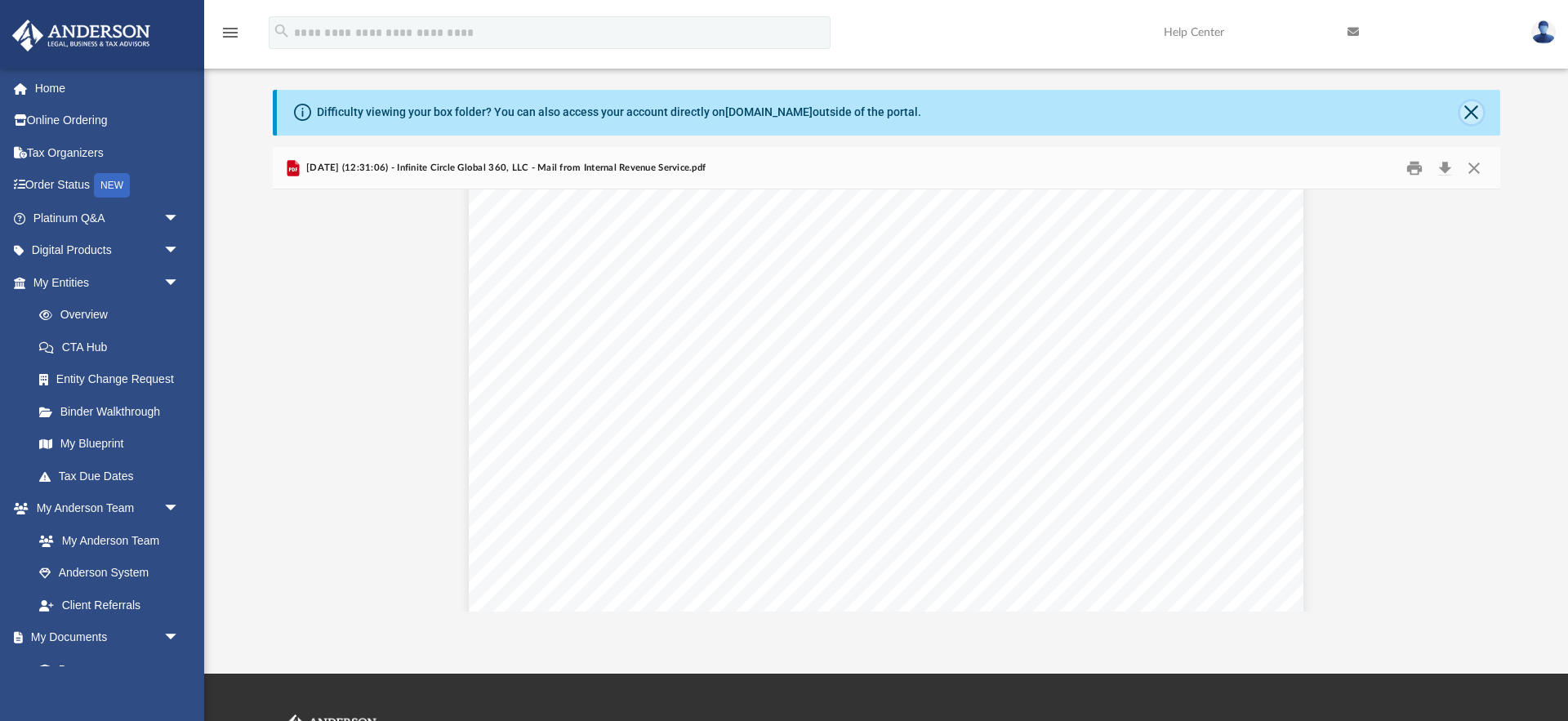
click at [1469, 119] on button "Close" at bounding box center [1471, 112] width 23 height 23
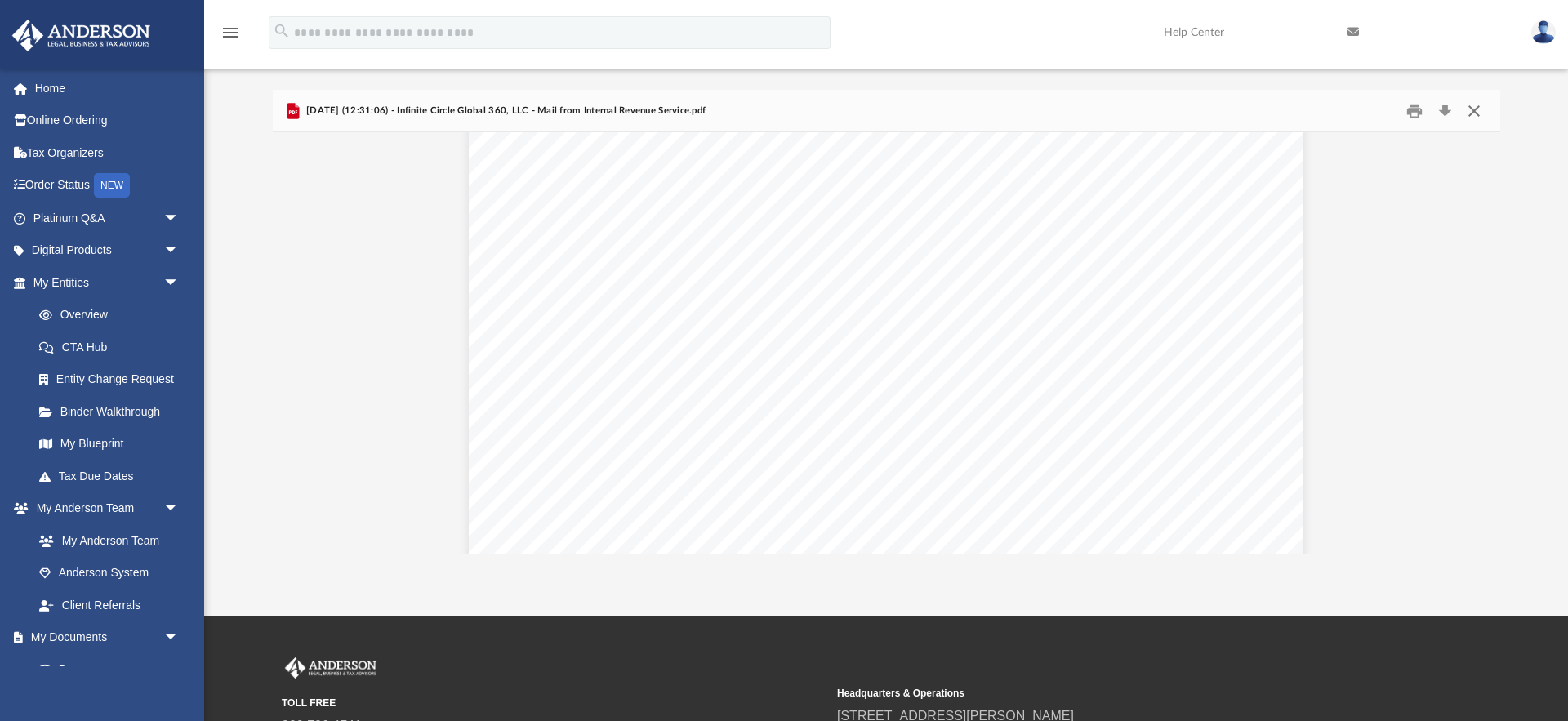
click at [1476, 112] on button "Close" at bounding box center [1474, 111] width 29 height 25
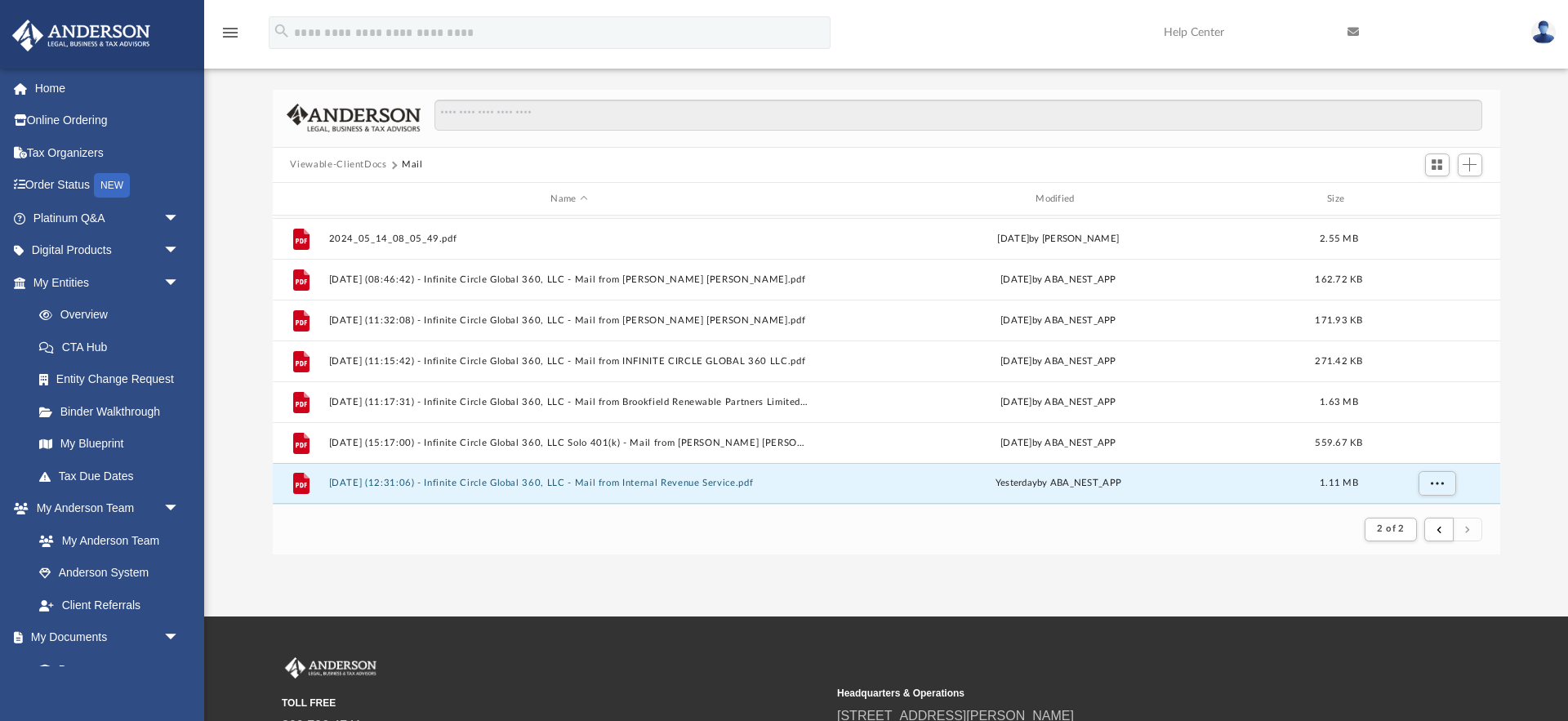
scroll to position [0, 0]
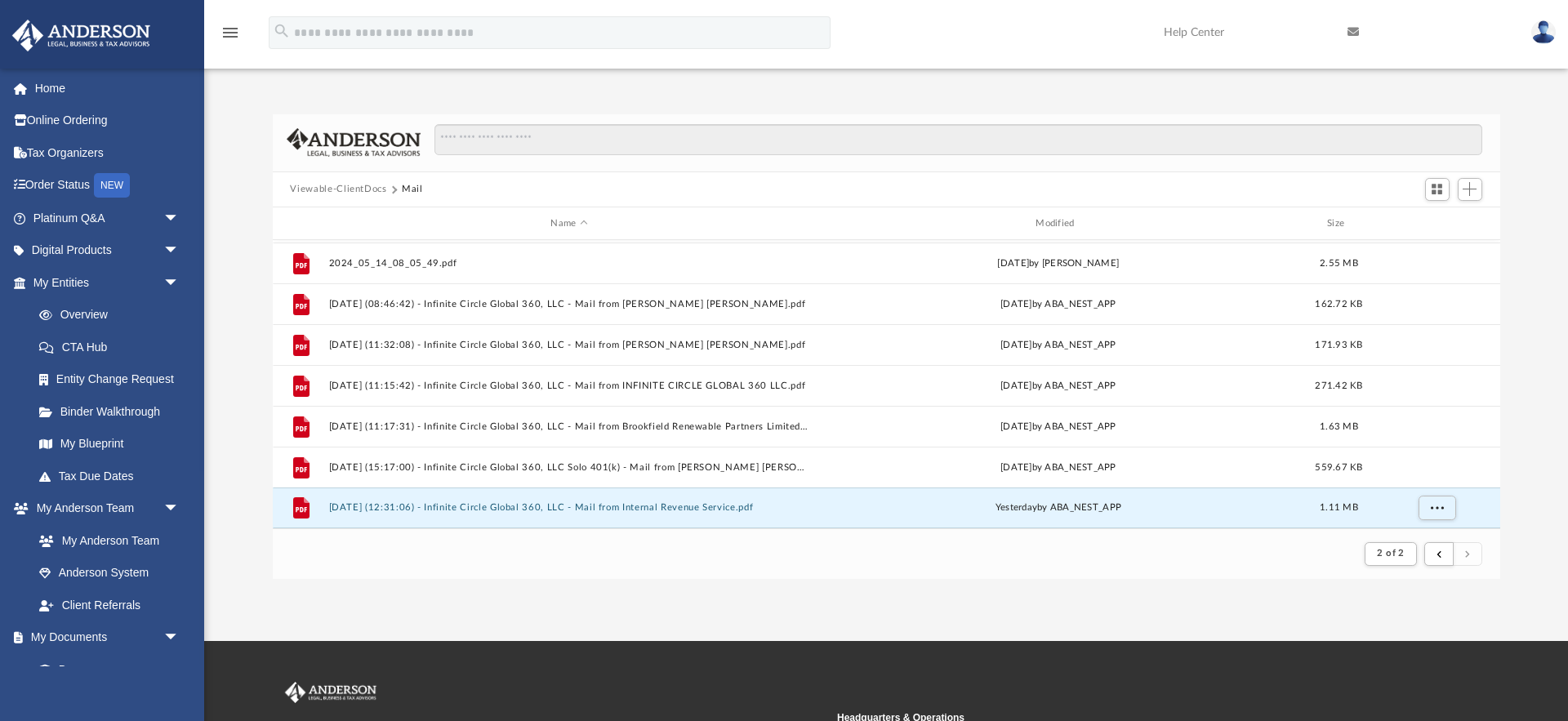
click at [1539, 33] on img at bounding box center [1543, 33] width 24 height 24
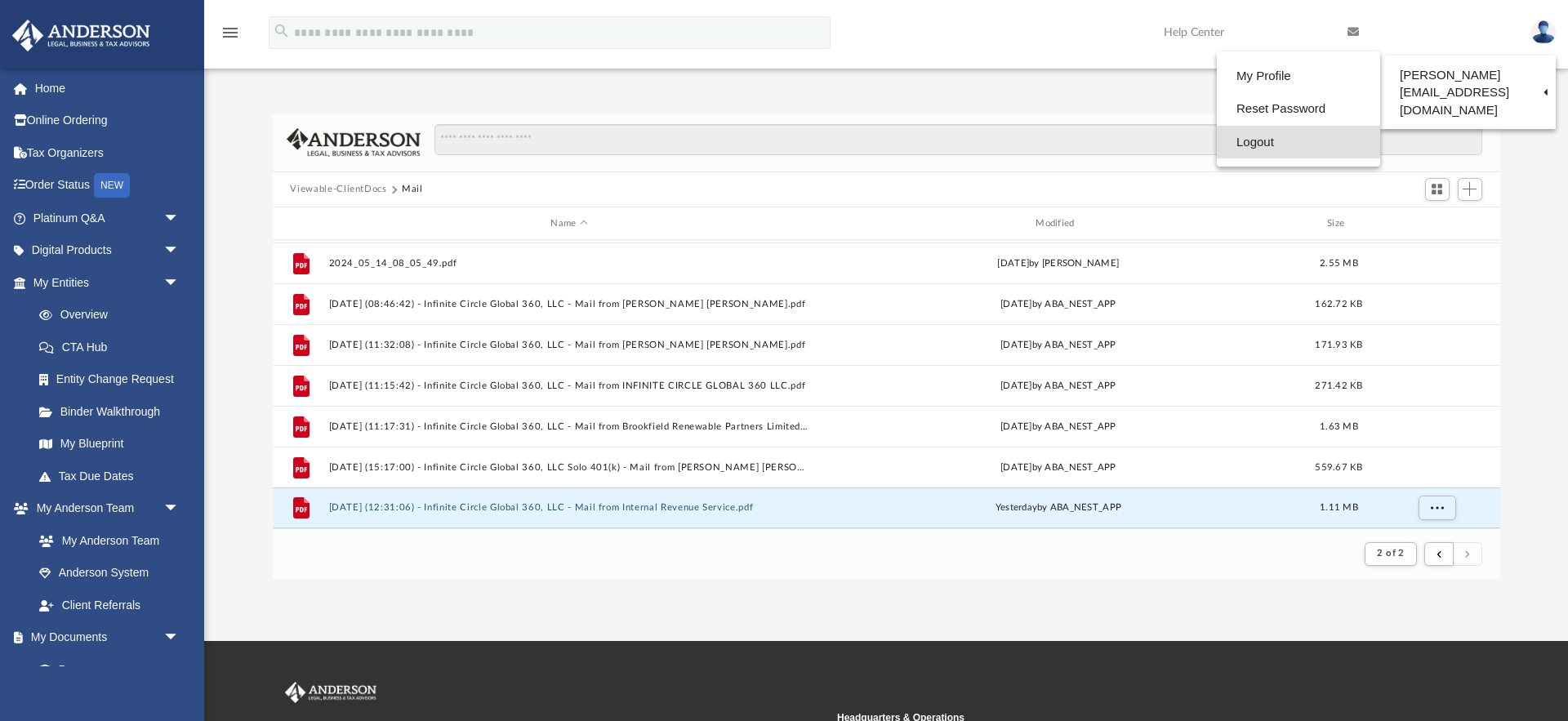
click at [1226, 146] on link "Logout" at bounding box center [1299, 142] width 163 height 34
